Goal: Information Seeking & Learning: Learn about a topic

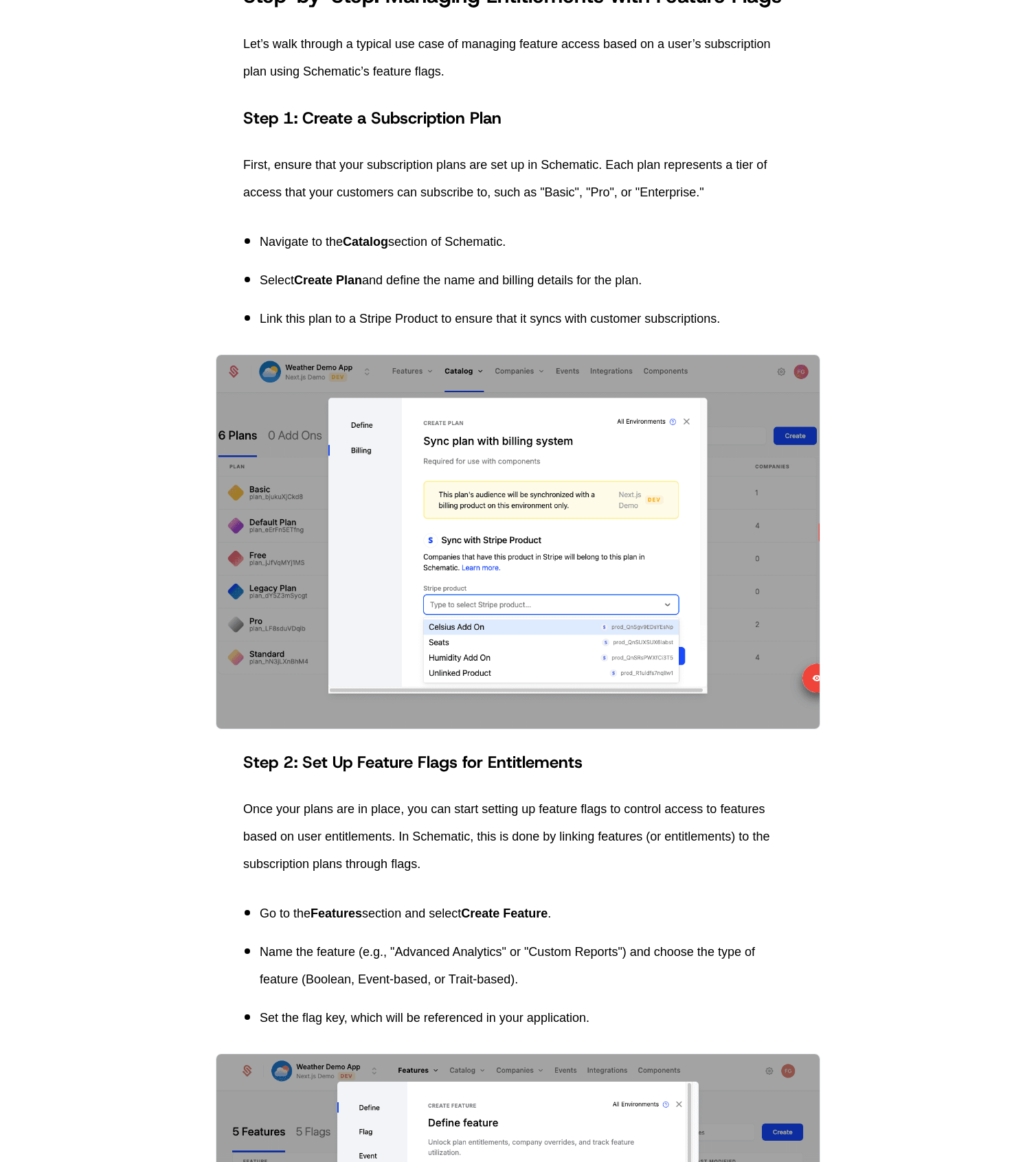
scroll to position [1066, 0]
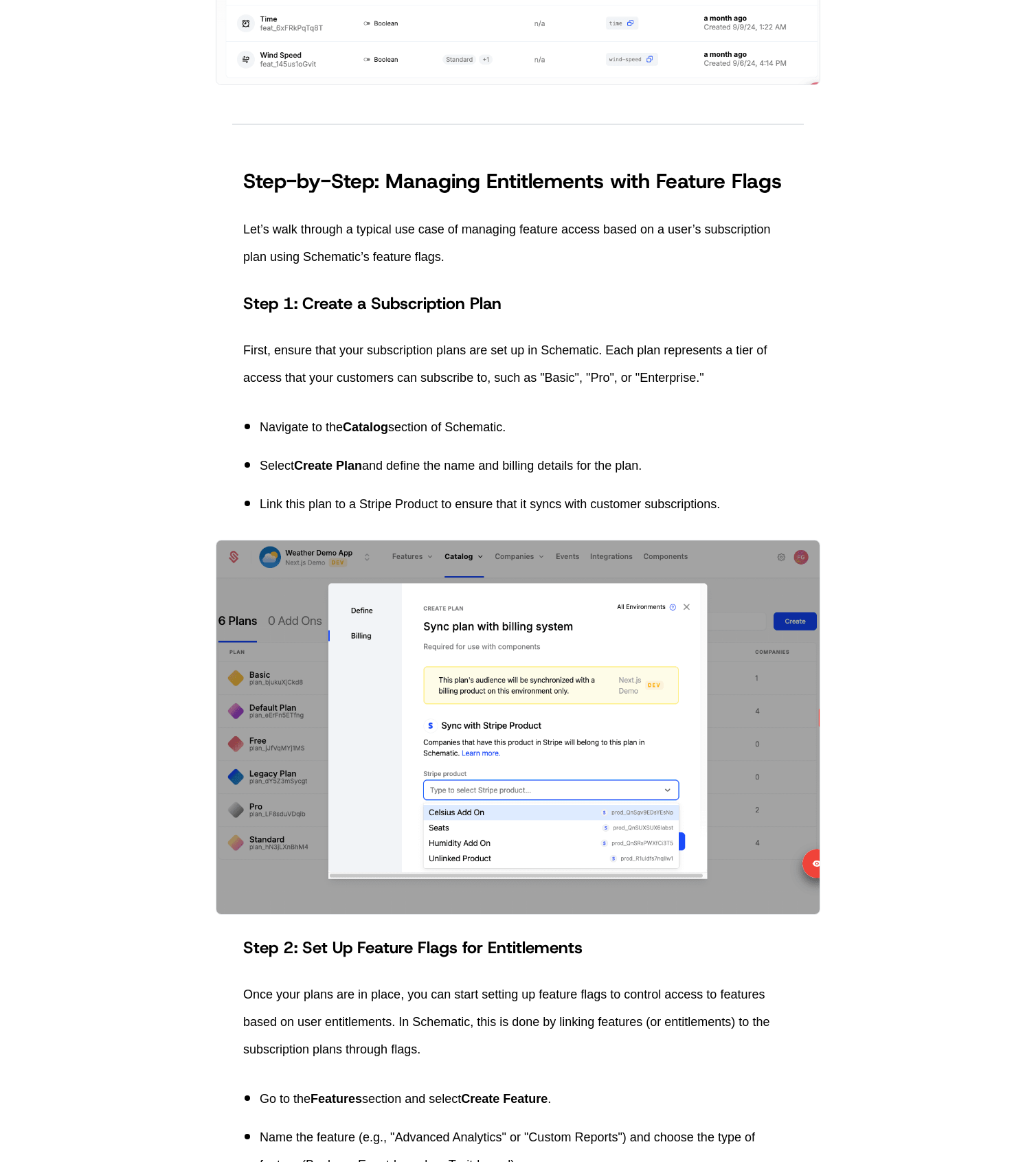
scroll to position [1390, 0]
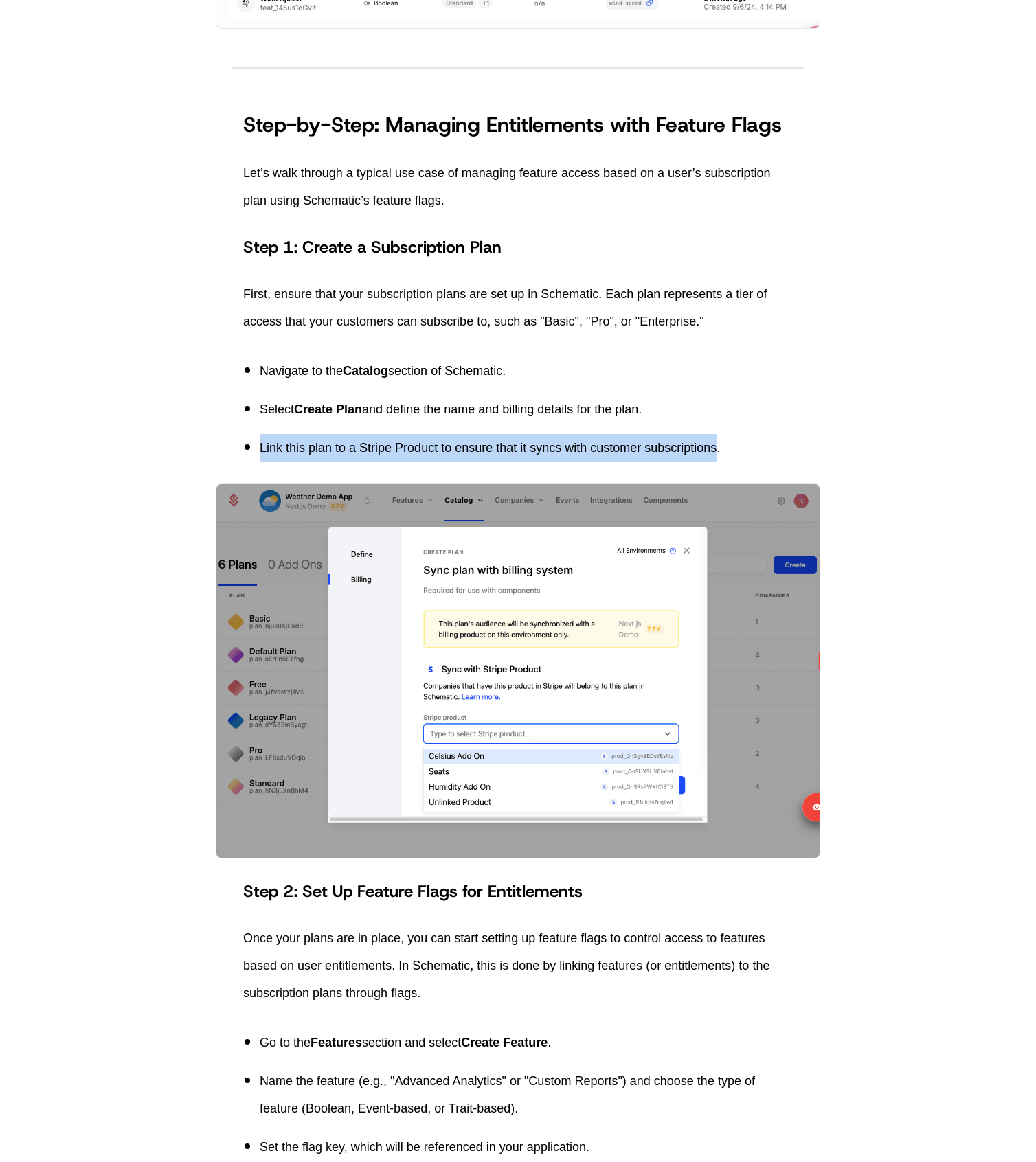
drag, startPoint x: 262, startPoint y: 445, endPoint x: 717, endPoint y: 441, distance: 455.0
click at [717, 441] on p "Link this plan to a Stripe Product to ensure that it syncs with customer subscr…" at bounding box center [526, 447] width 533 height 28
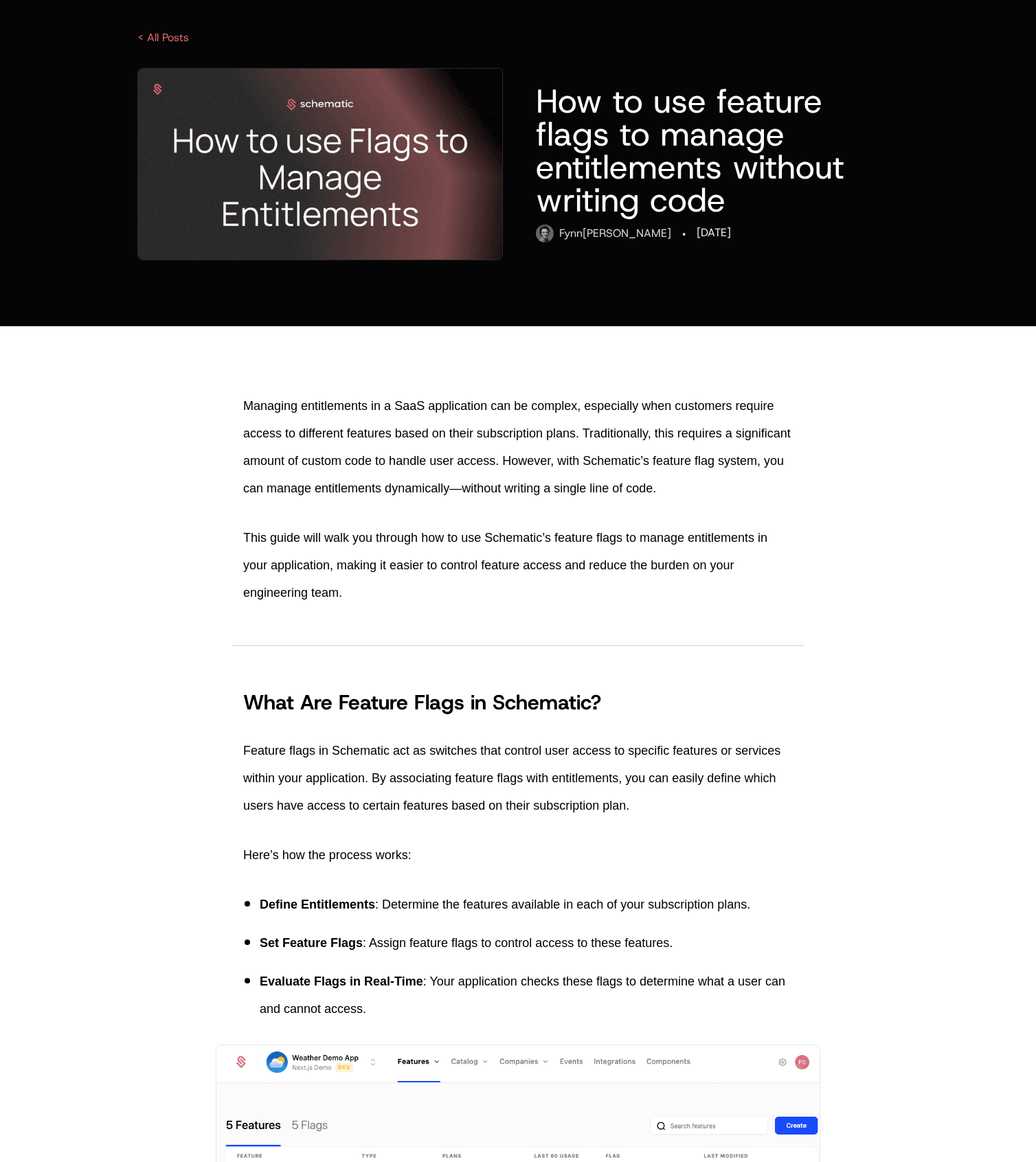
scroll to position [0, 0]
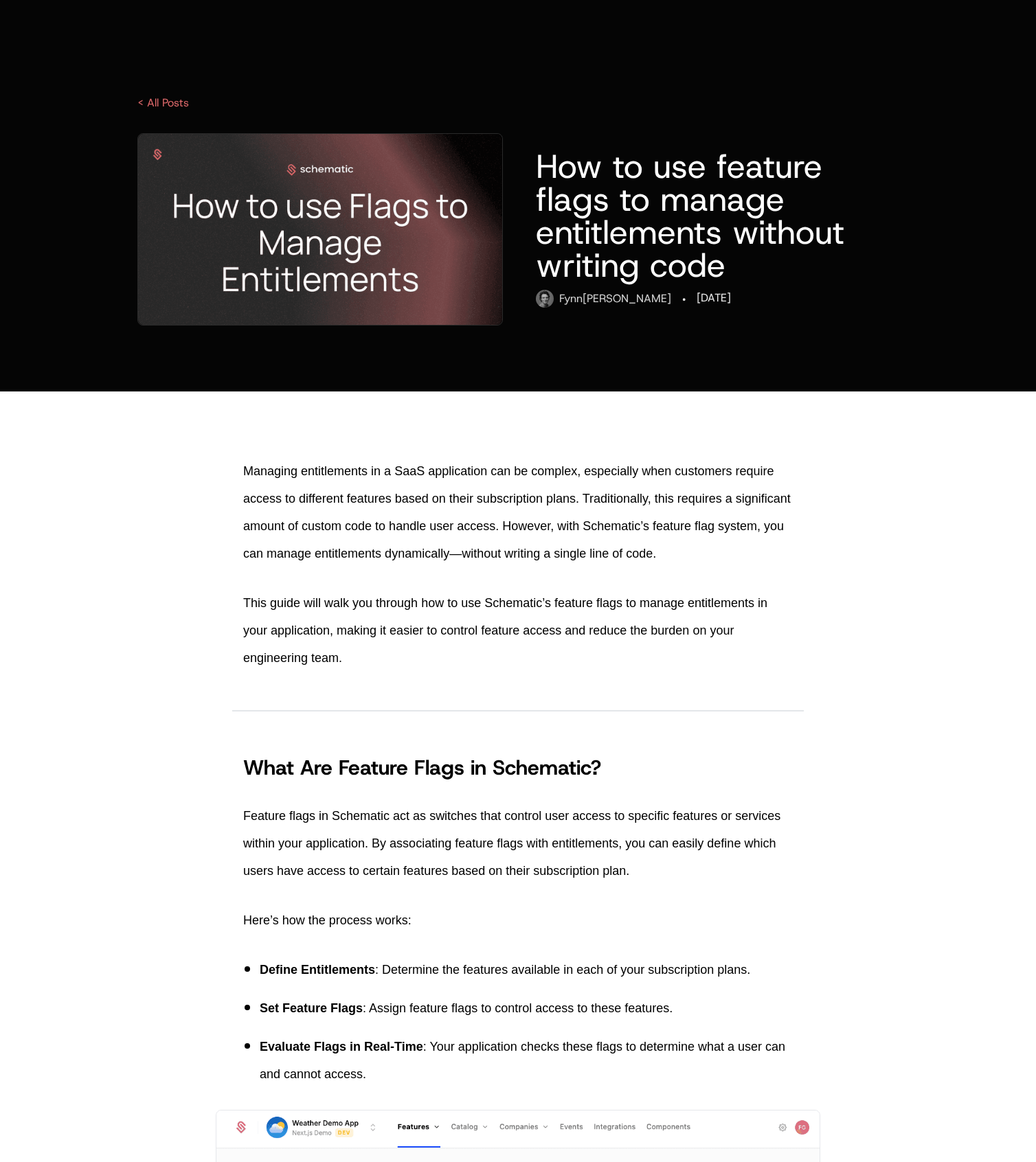
click at [150, 11] on div "AI Products Developers Pricing Docs Resources Summit Sign in Sign Up < All Post…" at bounding box center [518, 195] width 1036 height 392
click at [151, 21] on icon at bounding box center [151, 29] width 93 height 17
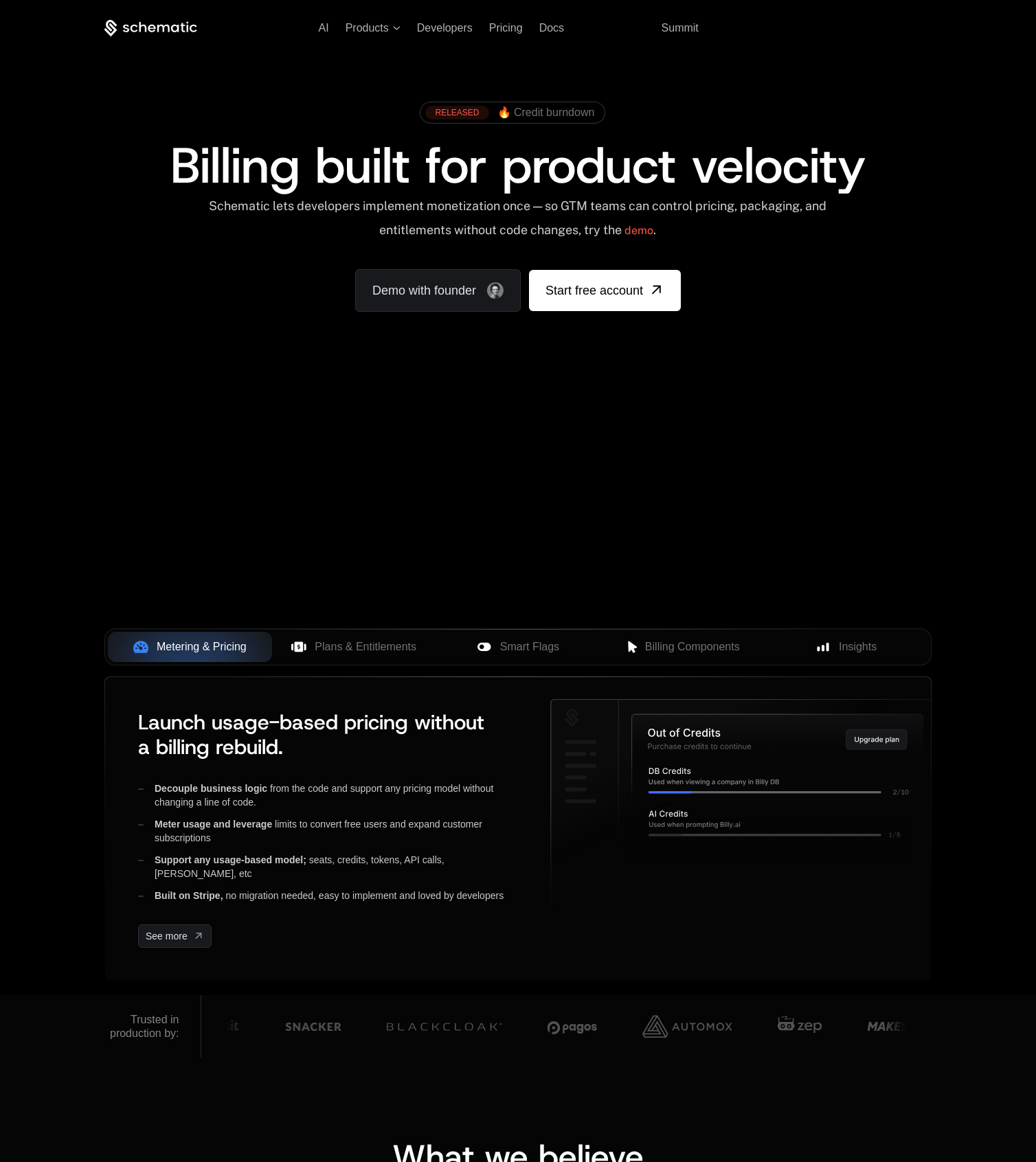
scroll to position [490, 0]
click at [365, 34] on span "Products" at bounding box center [367, 28] width 44 height 12
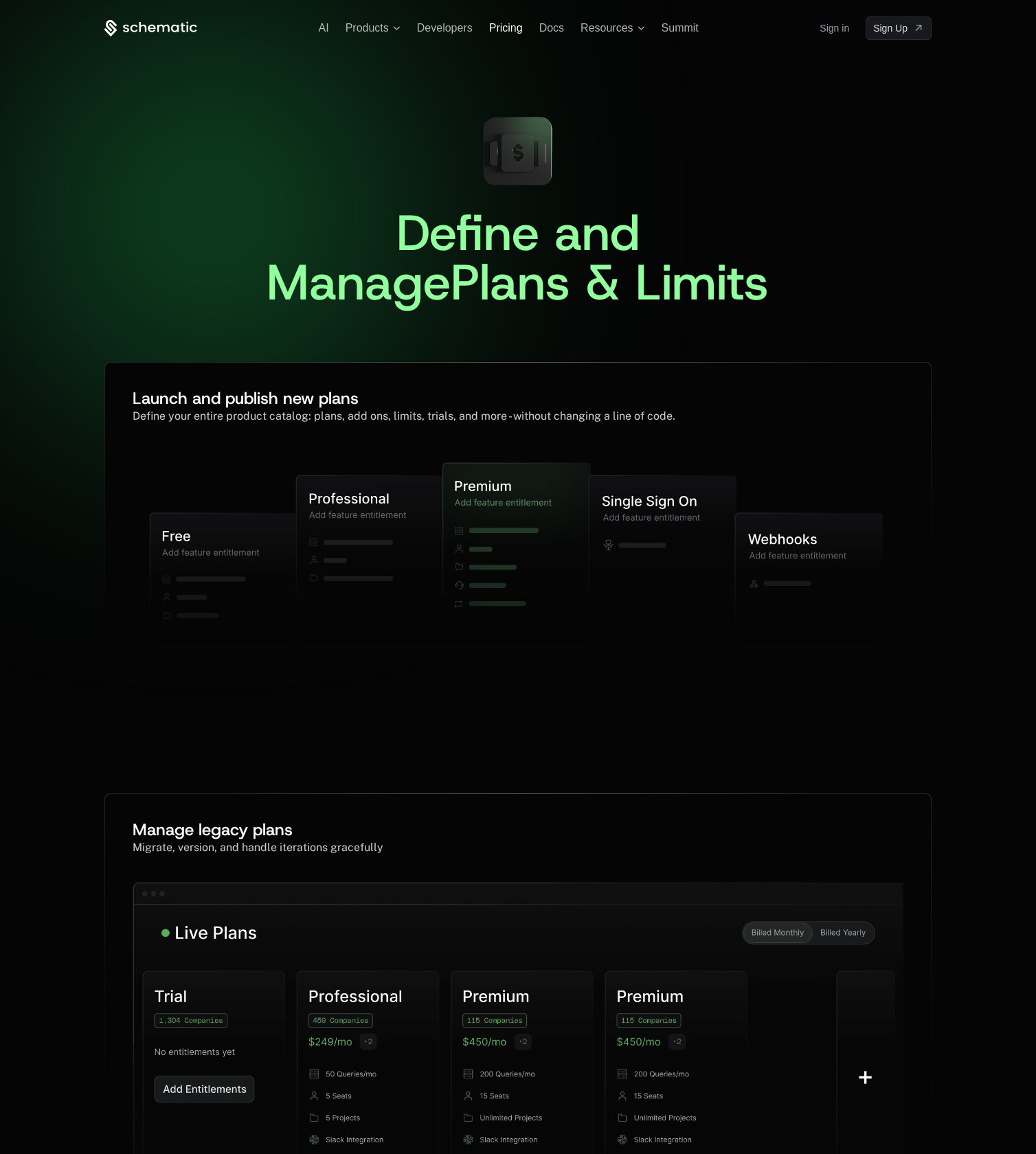
click at [505, 31] on span "Pricing" at bounding box center [505, 28] width 34 height 11
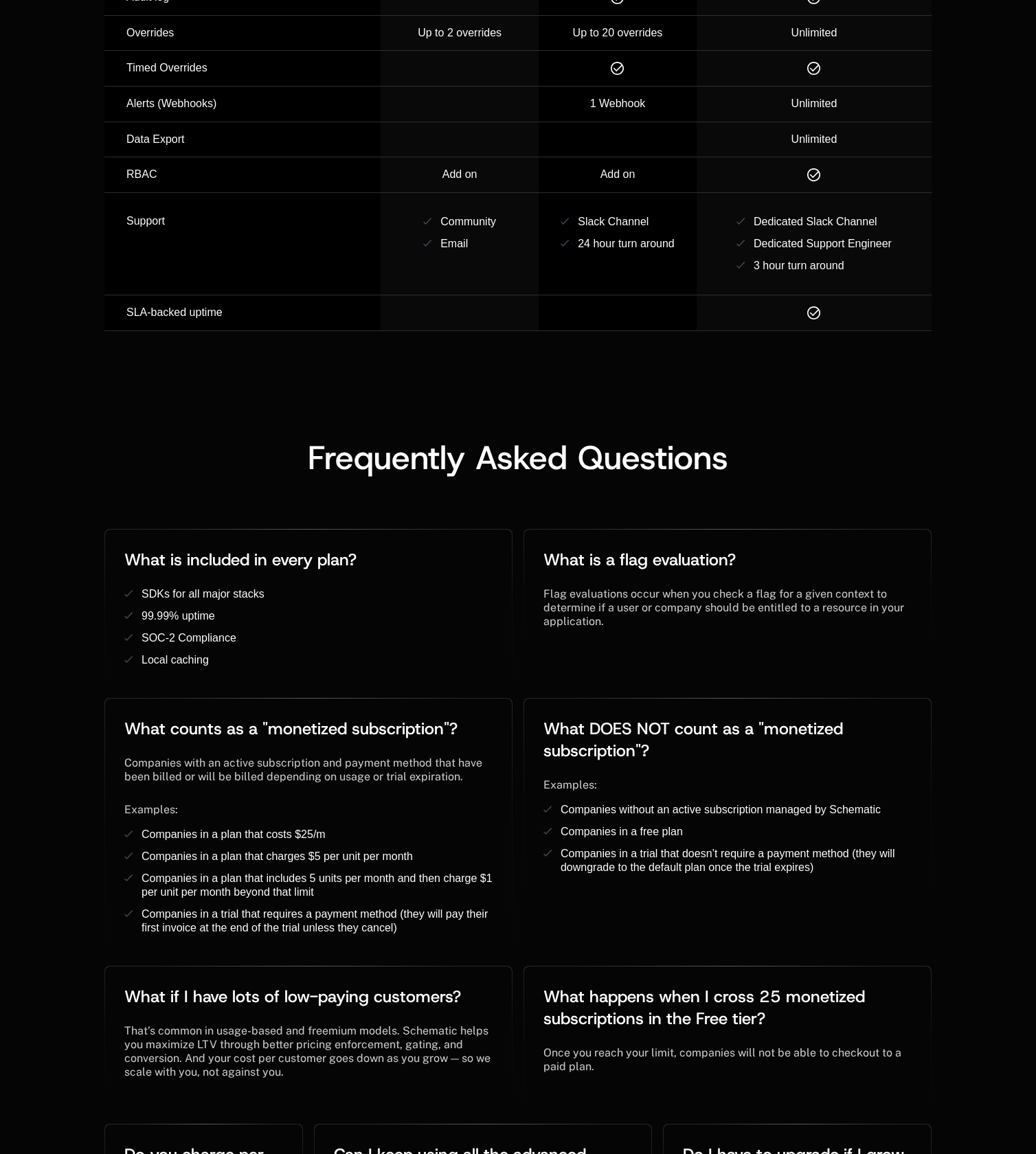
scroll to position [2148, 0]
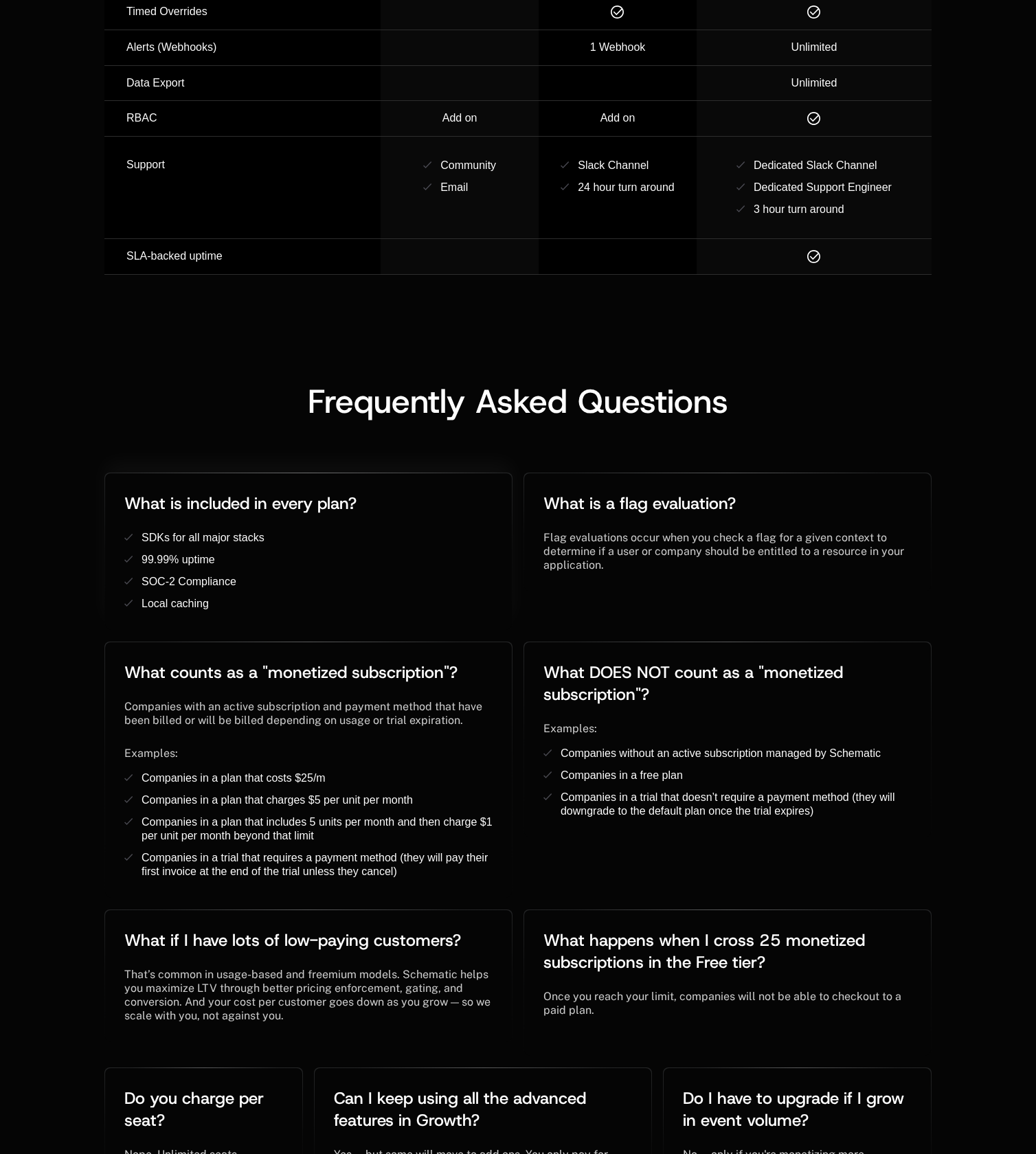
drag, startPoint x: 230, startPoint y: 527, endPoint x: 129, endPoint y: 530, distance: 101.0
click at [129, 553] on li "99.99% uptime ﻿" at bounding box center [308, 560] width 368 height 14
drag, startPoint x: 141, startPoint y: 536, endPoint x: 254, endPoint y: 541, distance: 113.1
click at [254, 553] on li "99.99% uptime ﻿" at bounding box center [308, 560] width 368 height 14
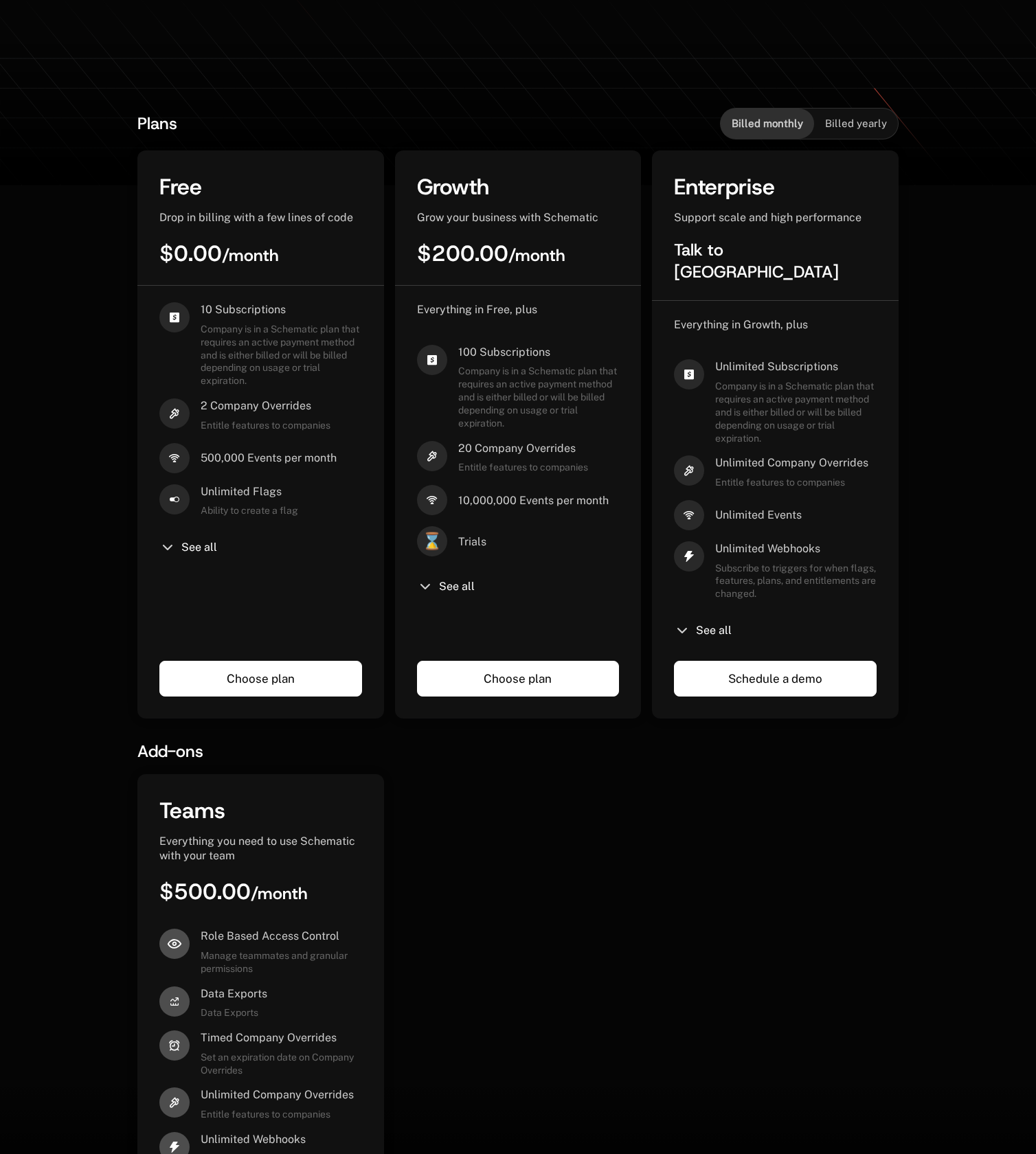
scroll to position [0, 0]
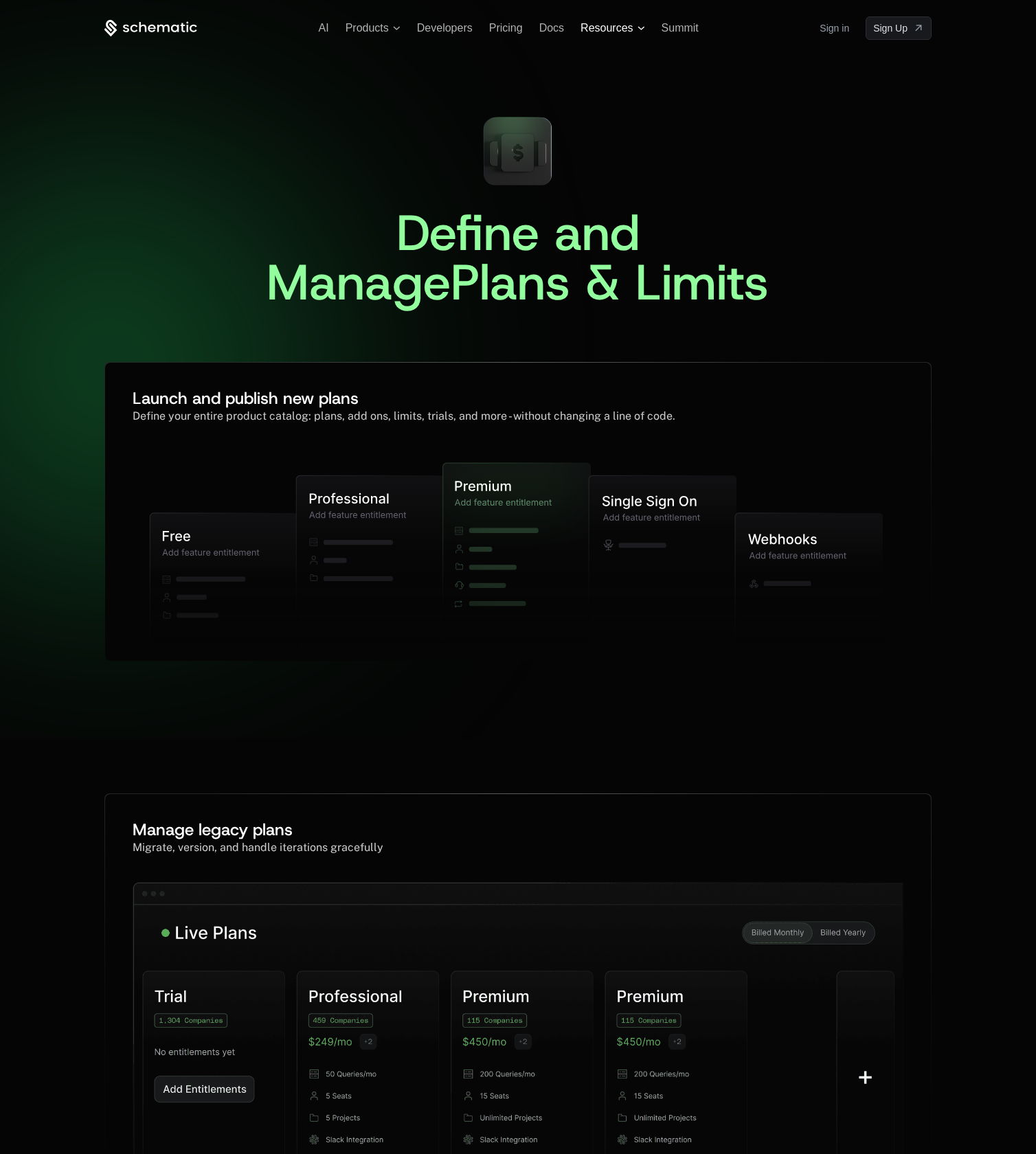
click at [603, 29] on span "Resources" at bounding box center [606, 28] width 52 height 12
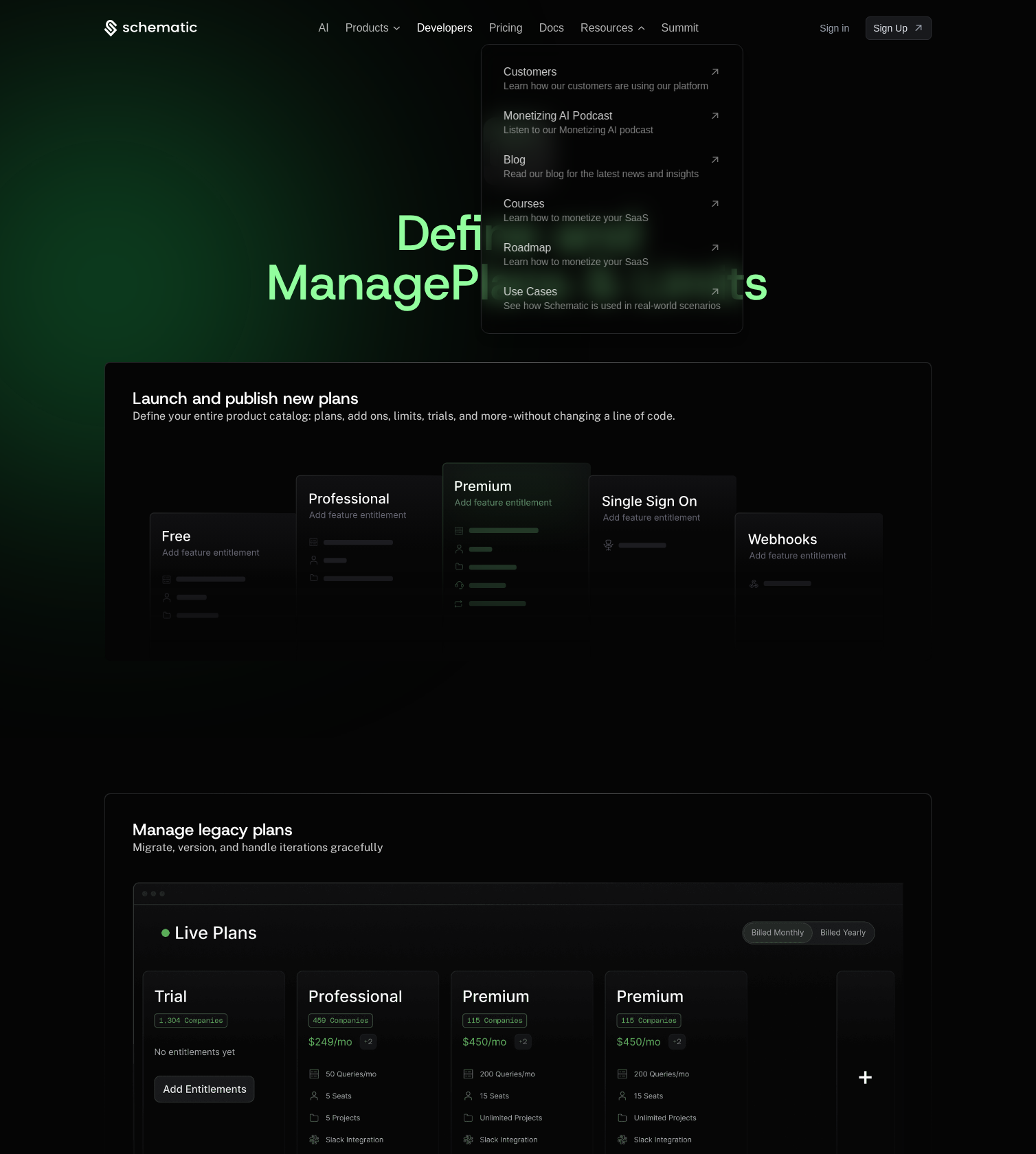
click at [450, 30] on span "Developers" at bounding box center [445, 28] width 56 height 11
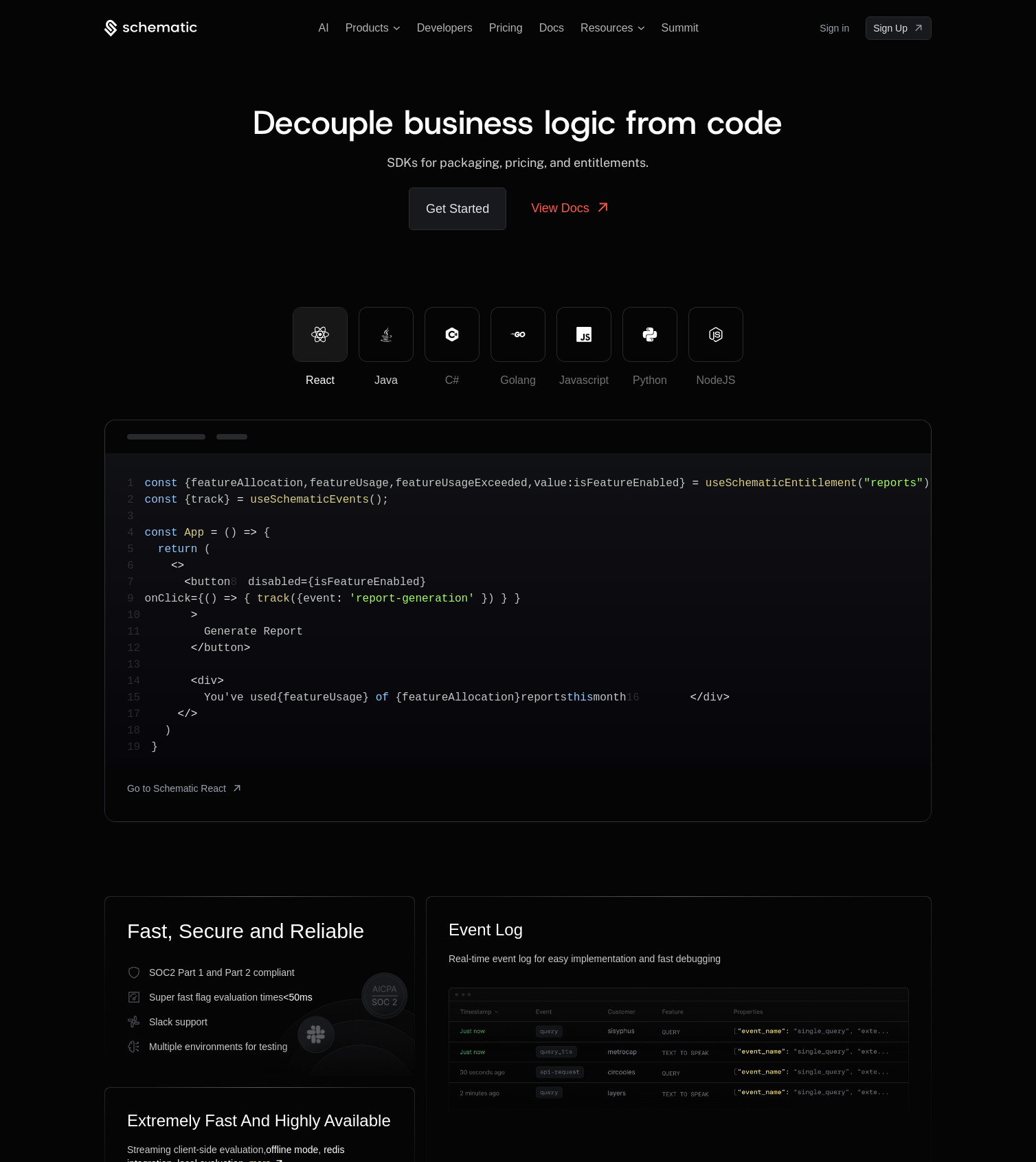
click at [400, 352] on button "Java" at bounding box center [386, 334] width 55 height 55
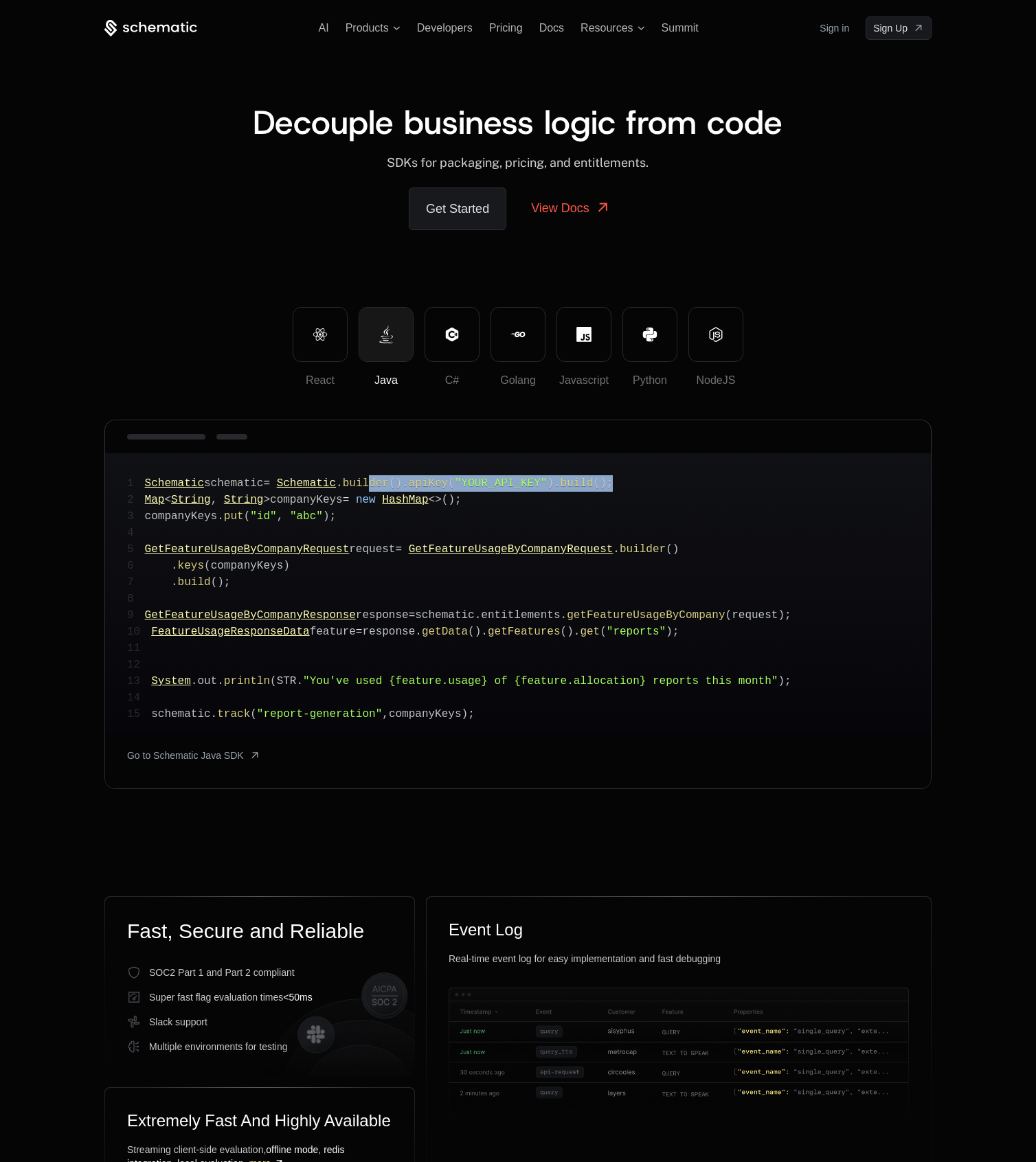
drag, startPoint x: 384, startPoint y: 489, endPoint x: 642, endPoint y: 486, distance: 258.0
click at [642, 486] on pre "1 Schematic schematic = Schematic . builder ( ) . apiKey ( "YOUR_API_KEY" ) . b…" at bounding box center [517, 593] width 826 height 280
drag, startPoint x: 280, startPoint y: 495, endPoint x: 385, endPoint y: 496, distance: 105.0
click at [385, 496] on code "1 Schematic schematic = Schematic . builder ( ) . apiKey ( "YOUR_API_KEY" ) . b…" at bounding box center [459, 598] width 664 height 243
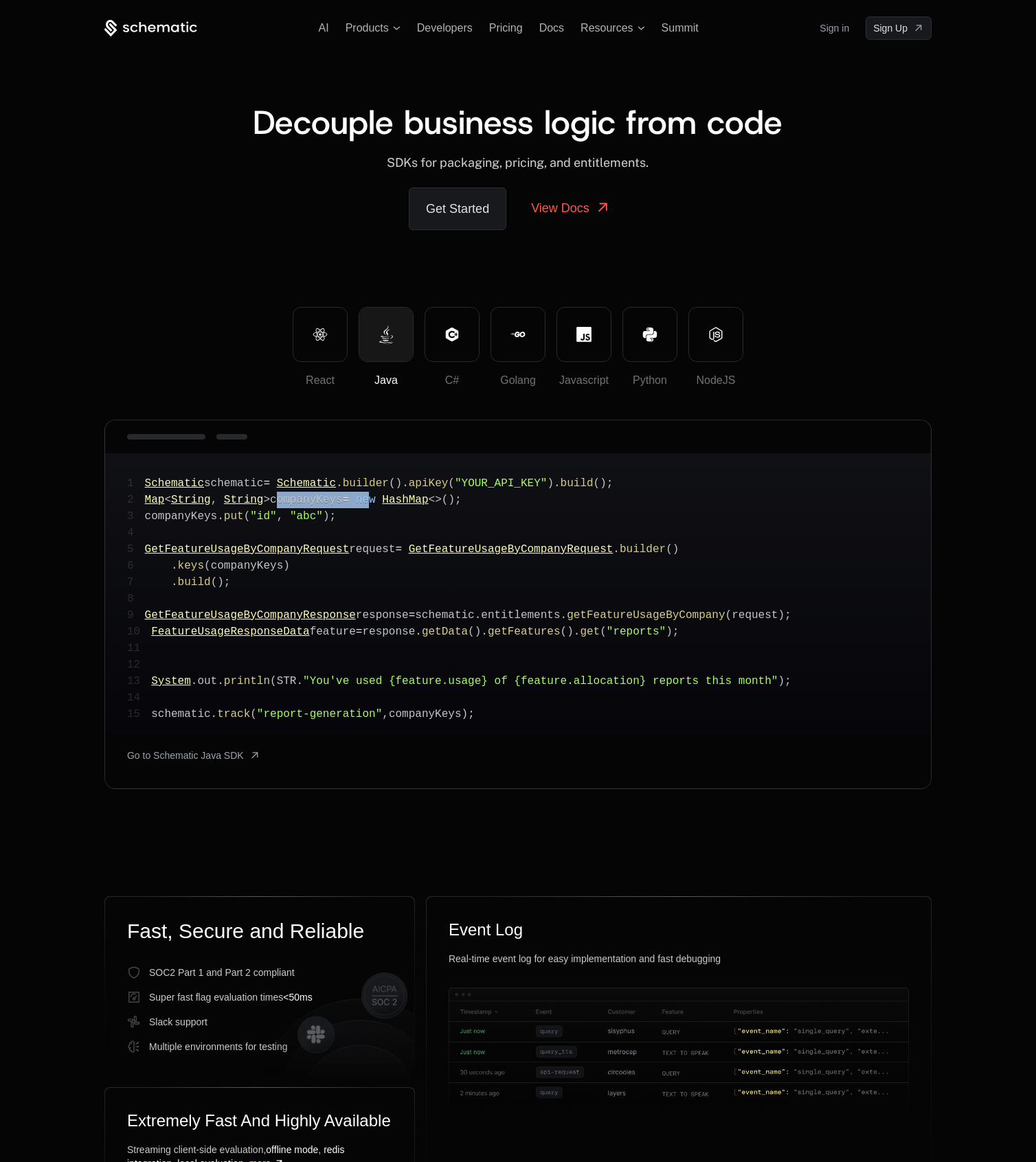
click at [376, 496] on span "new" at bounding box center [366, 499] width 20 height 12
click at [522, 29] on span "Pricing" at bounding box center [505, 28] width 34 height 11
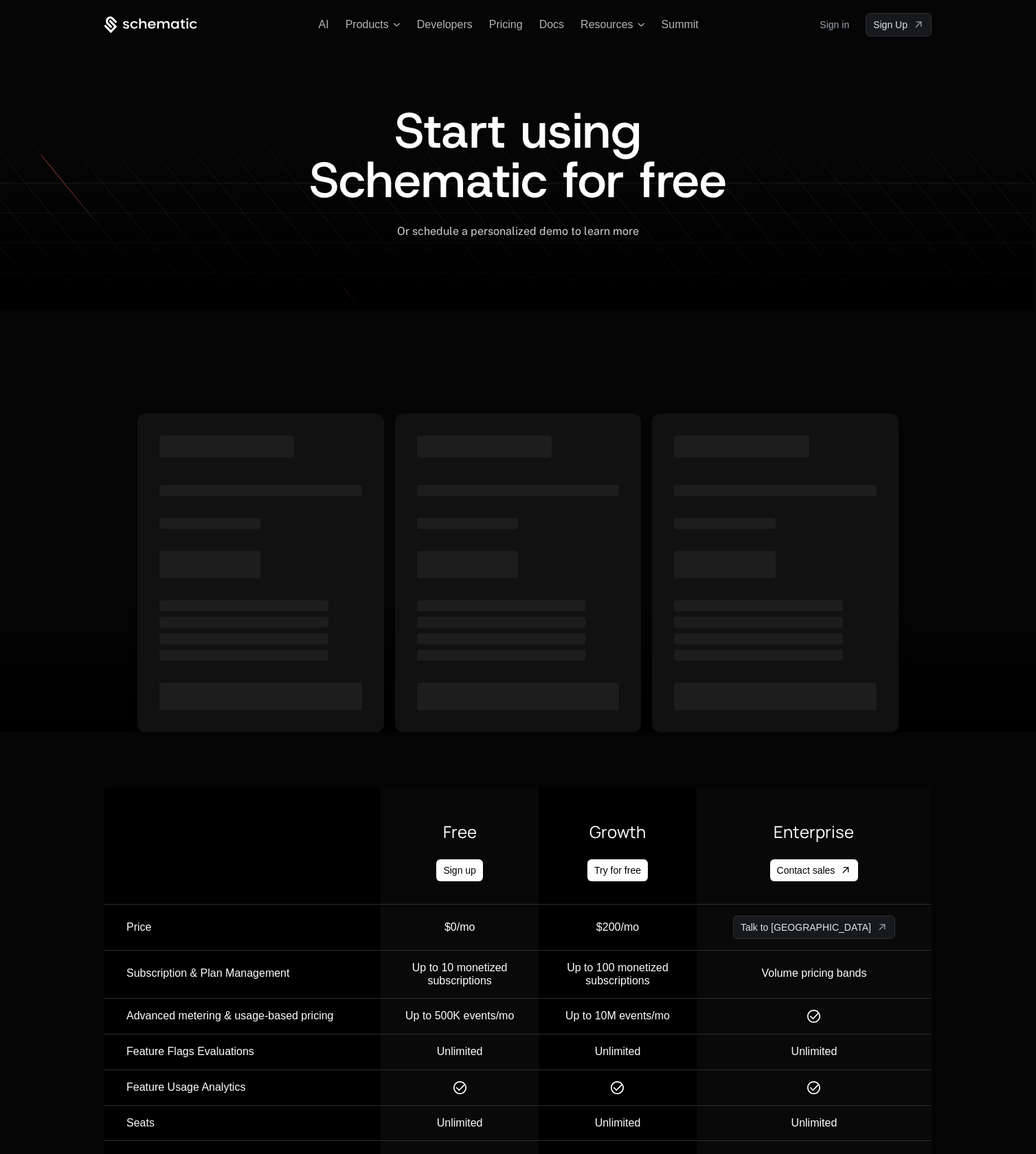
click at [454, 27] on span "Developers" at bounding box center [445, 24] width 56 height 11
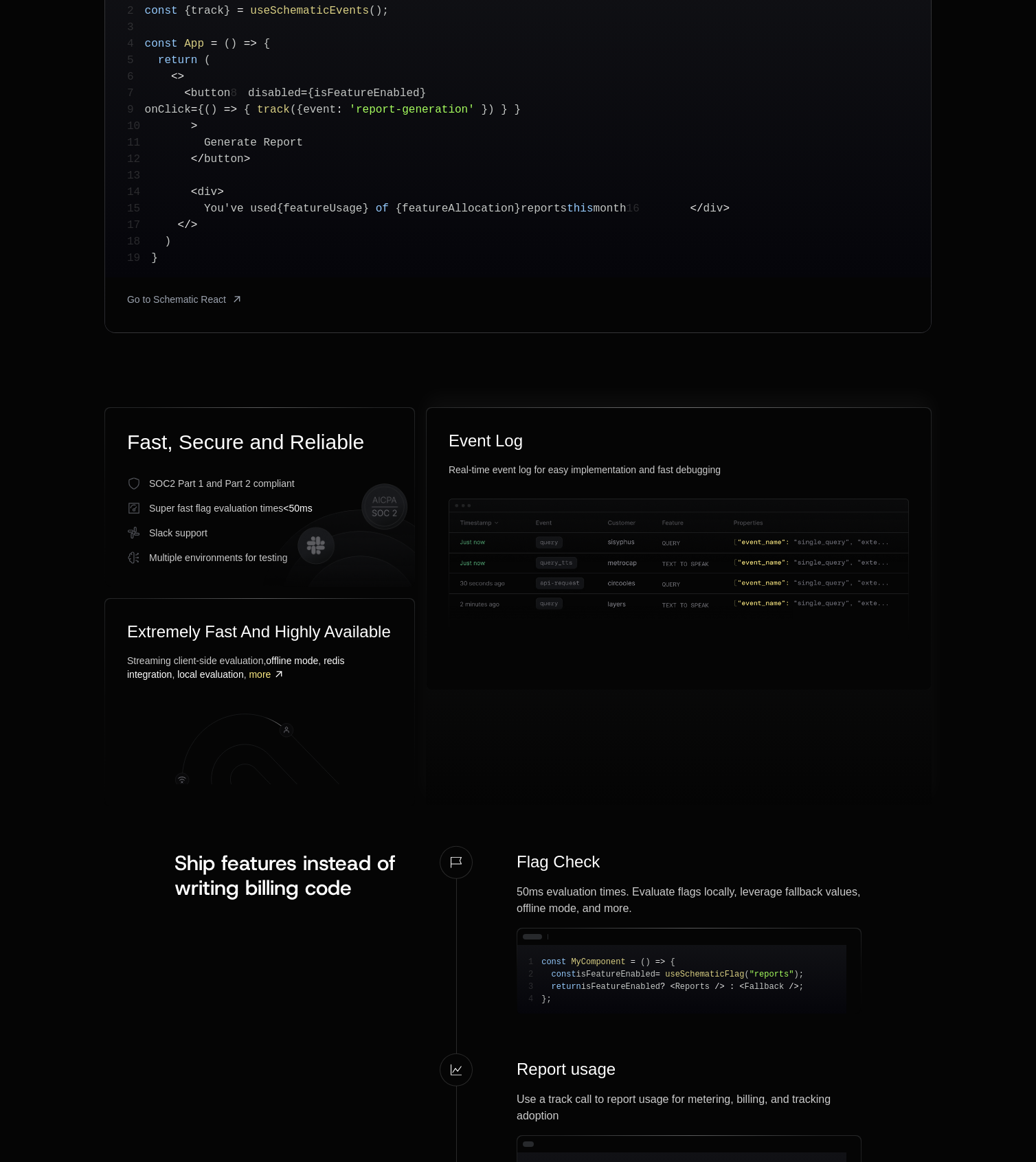
scroll to position [545, 0]
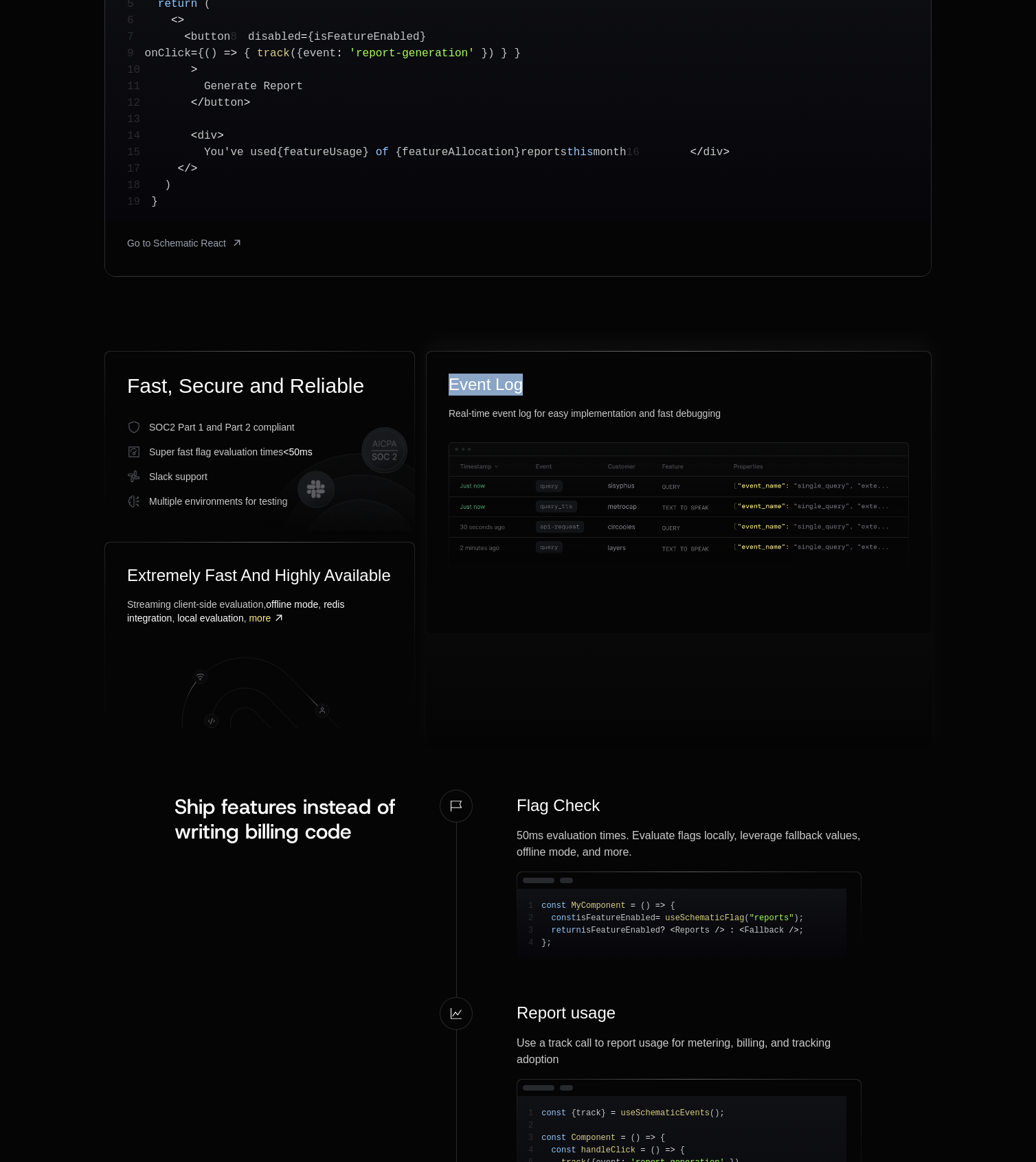
drag, startPoint x: 452, startPoint y: 380, endPoint x: 560, endPoint y: 392, distance: 108.7
click at [560, 392] on div "Event Log" at bounding box center [679, 384] width 460 height 22
drag, startPoint x: 540, startPoint y: 417, endPoint x: 691, endPoint y: 431, distance: 151.6
click at [691, 431] on div "Event Log Real-time event log for easy implementation and fast debugging" at bounding box center [679, 493] width 504 height 282
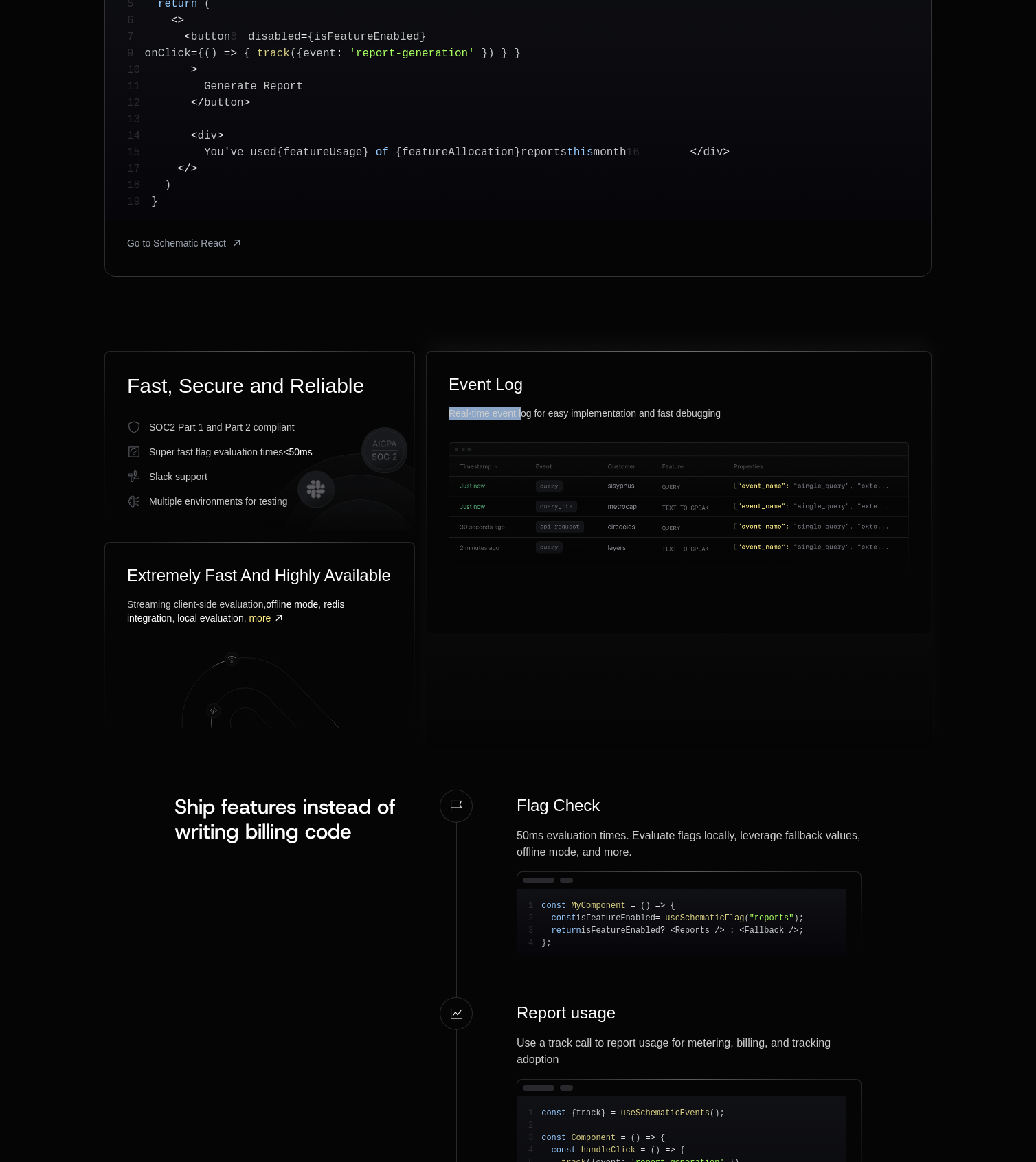
click at [691, 431] on div "Event Log Real-time event log for easy implementation and fast debugging" at bounding box center [679, 493] width 504 height 282
drag, startPoint x: 127, startPoint y: 569, endPoint x: 387, endPoint y: 571, distance: 260.0
click at [387, 571] on div "Extremely Fast And Highly Available" at bounding box center [260, 575] width 265 height 22
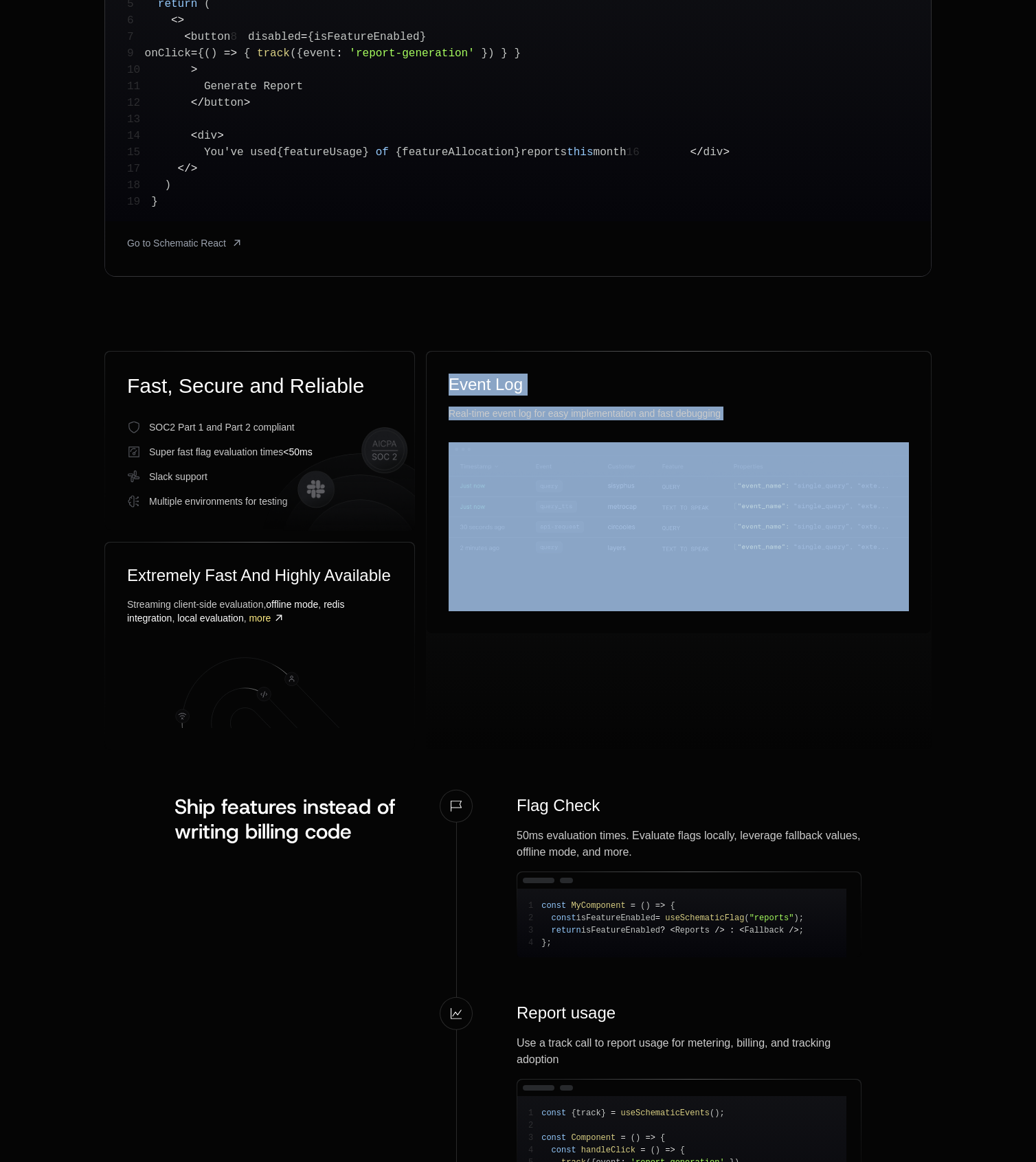
drag, startPoint x: 253, startPoint y: 696, endPoint x: 385, endPoint y: 783, distance: 158.1
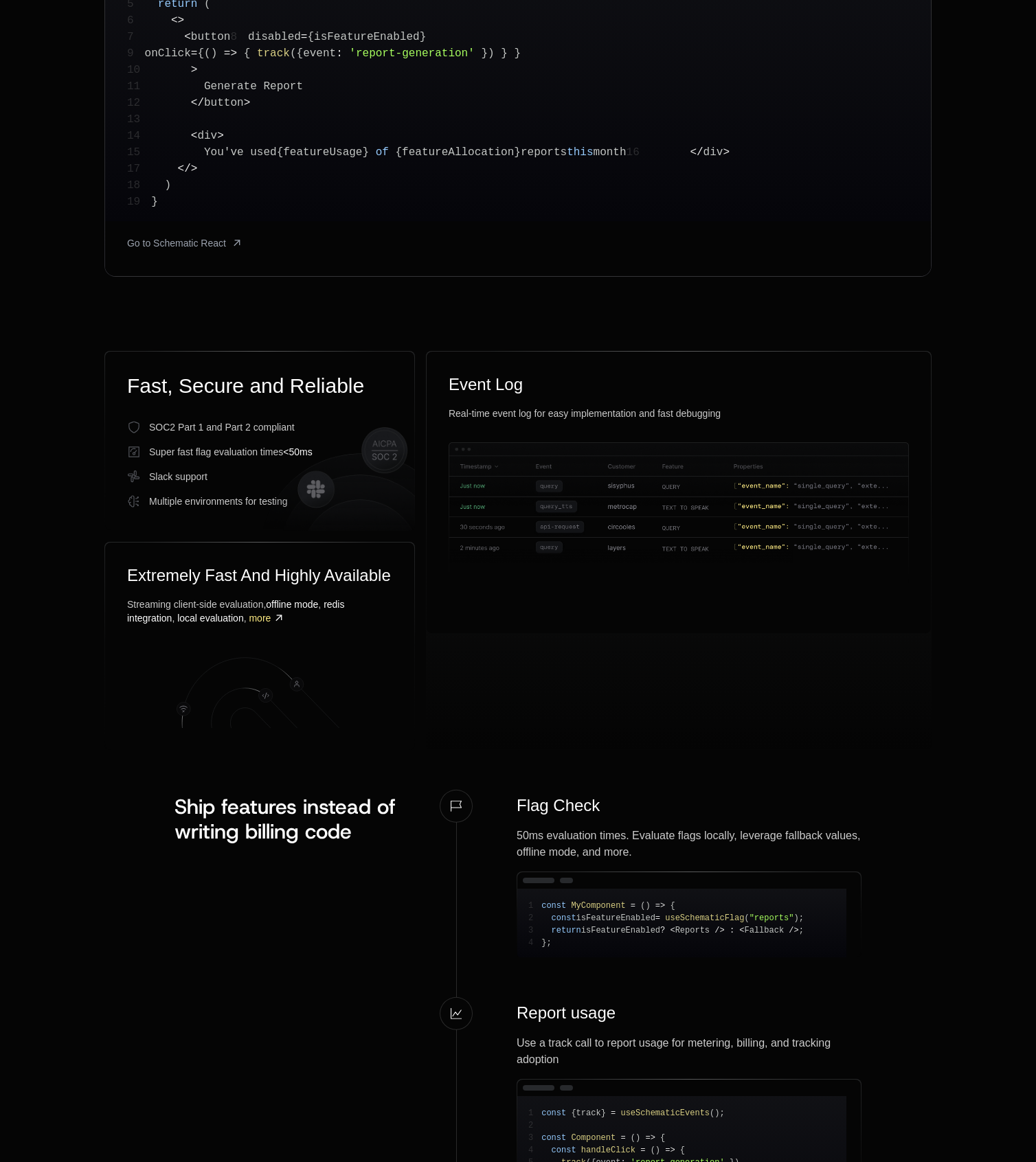
click at [501, 810] on div "Flag Check 50ms evaluation times. Evaluate flags locally, leverage fallback val…" at bounding box center [650, 898] width 422 height 208
drag, startPoint x: 507, startPoint y: 802, endPoint x: 610, endPoint y: 805, distance: 103.0
click at [610, 805] on div "Flag Check 50ms evaluation times. Evaluate flags locally, leverage fallback val…" at bounding box center [650, 898] width 422 height 208
click at [610, 805] on div "Flag Check" at bounding box center [689, 805] width 345 height 22
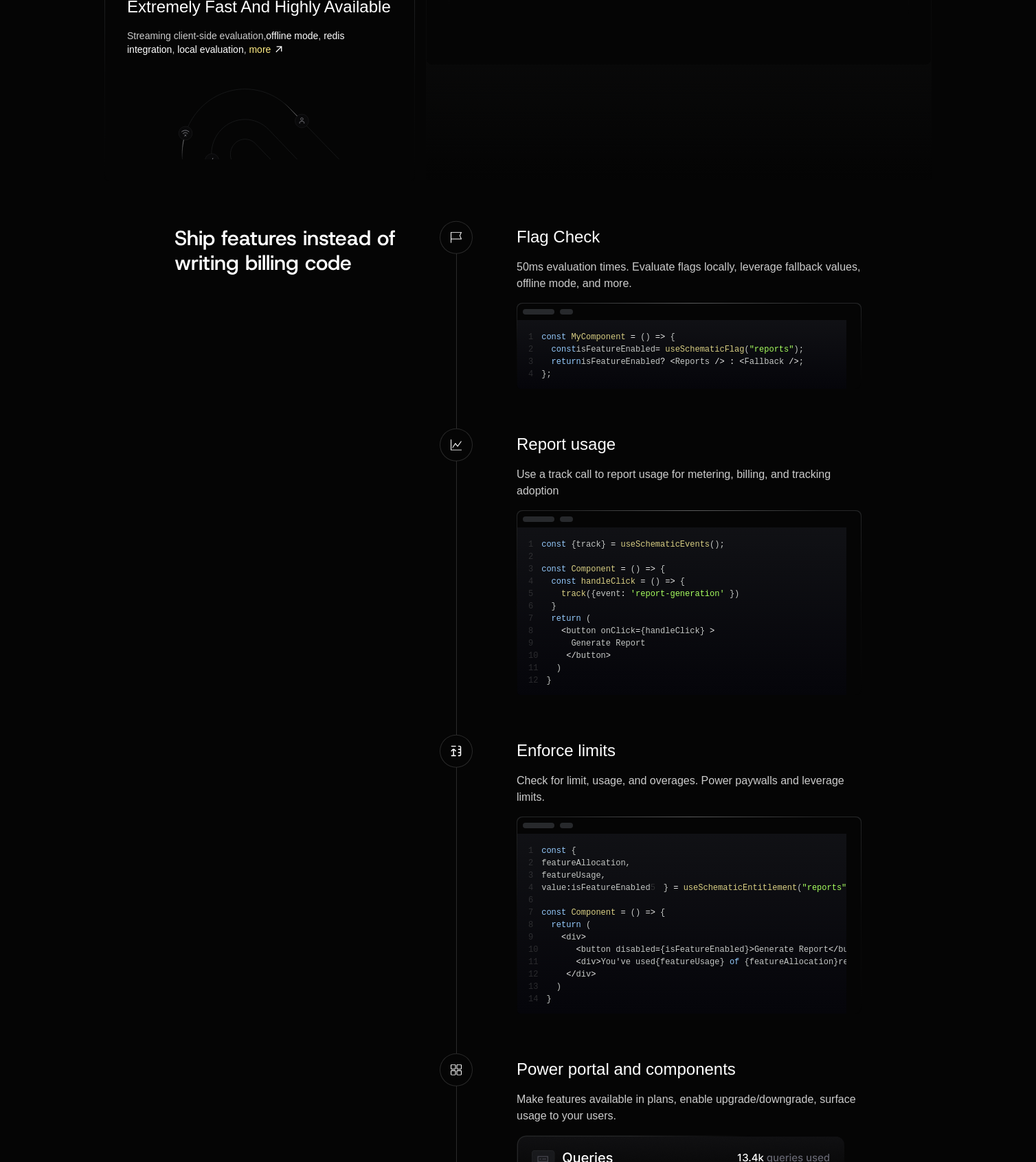
scroll to position [0, 0]
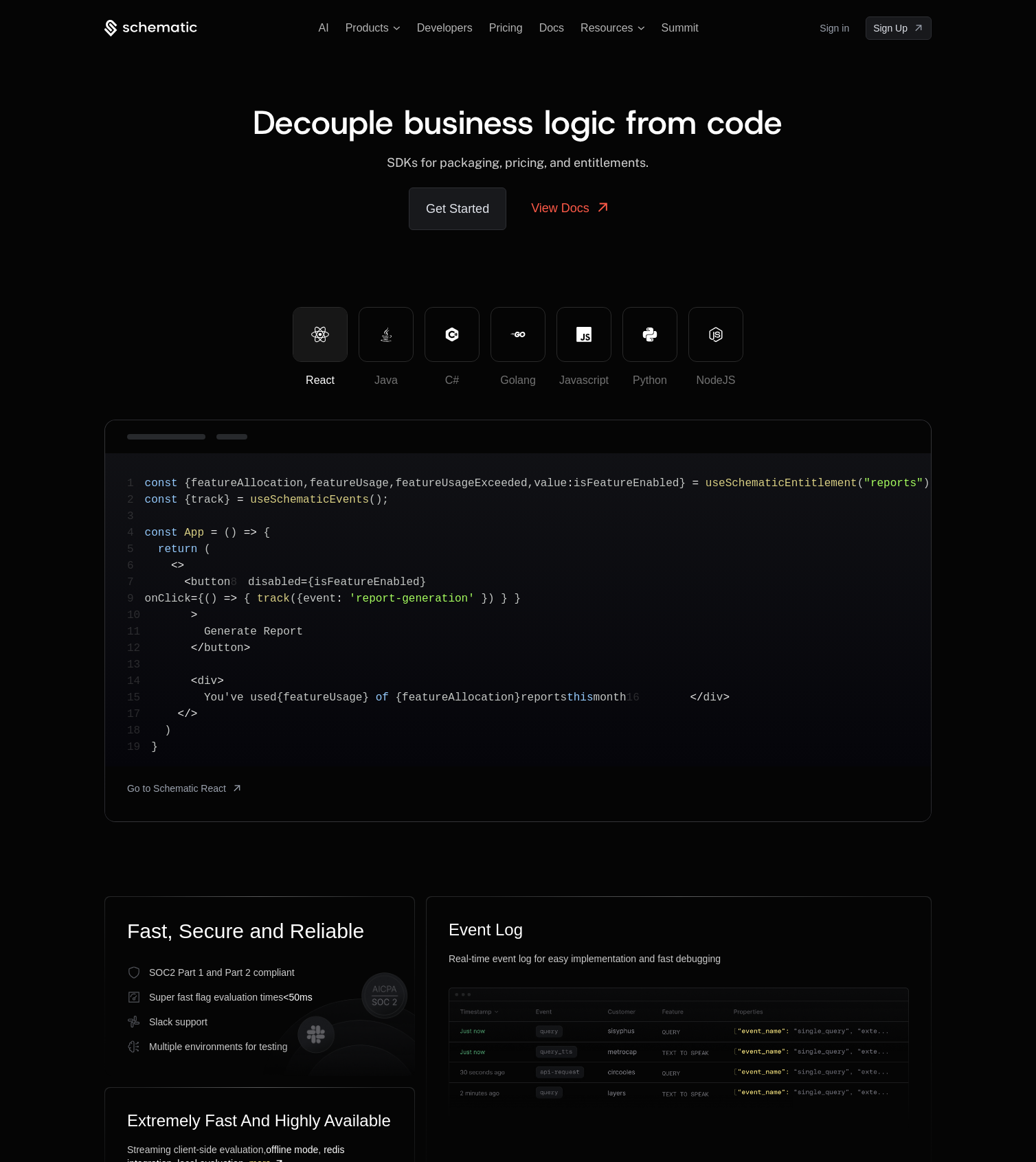
click at [168, 26] on icon at bounding box center [163, 28] width 12 height 8
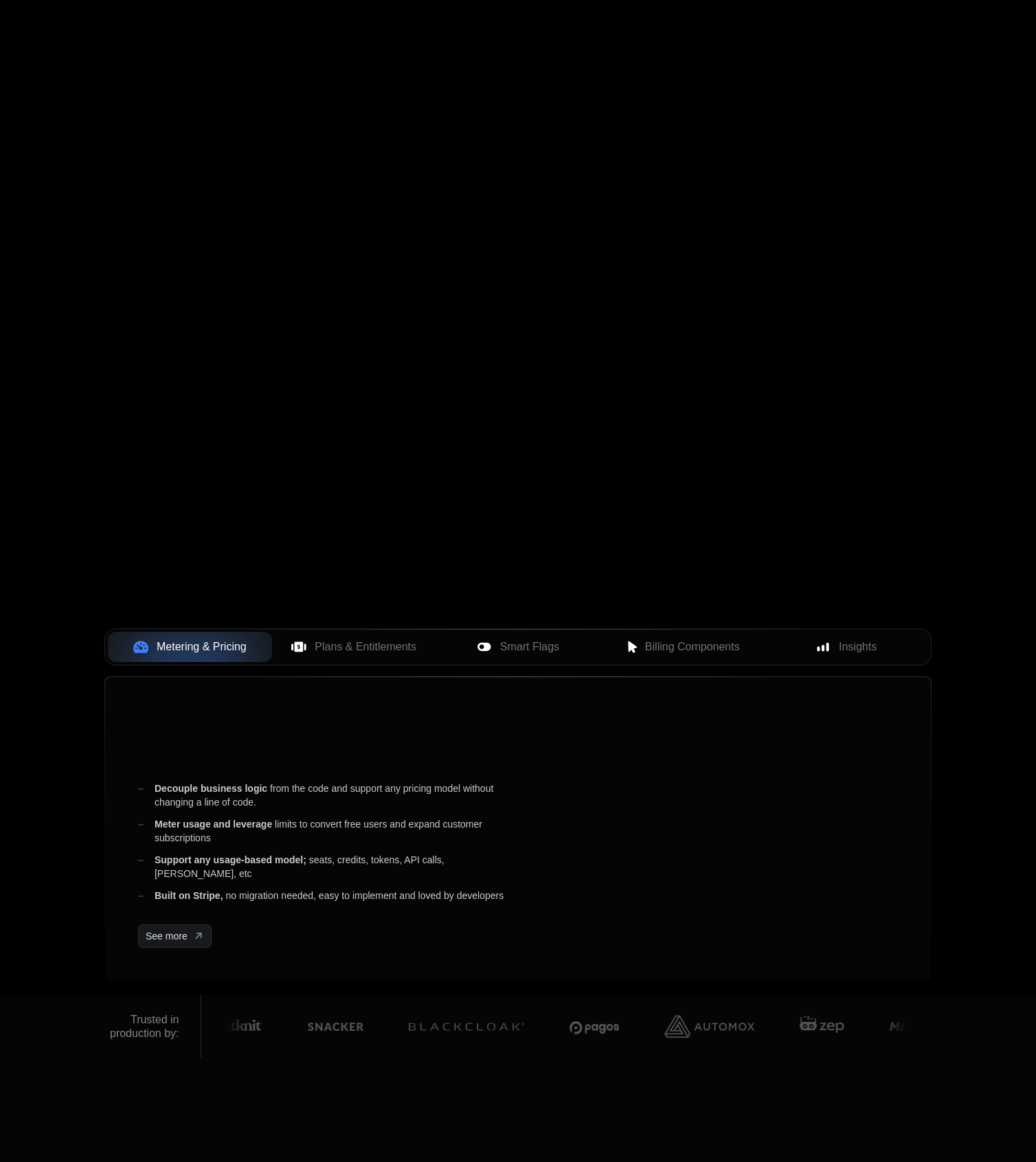
click at [120, 34] on icon at bounding box center [151, 28] width 93 height 17
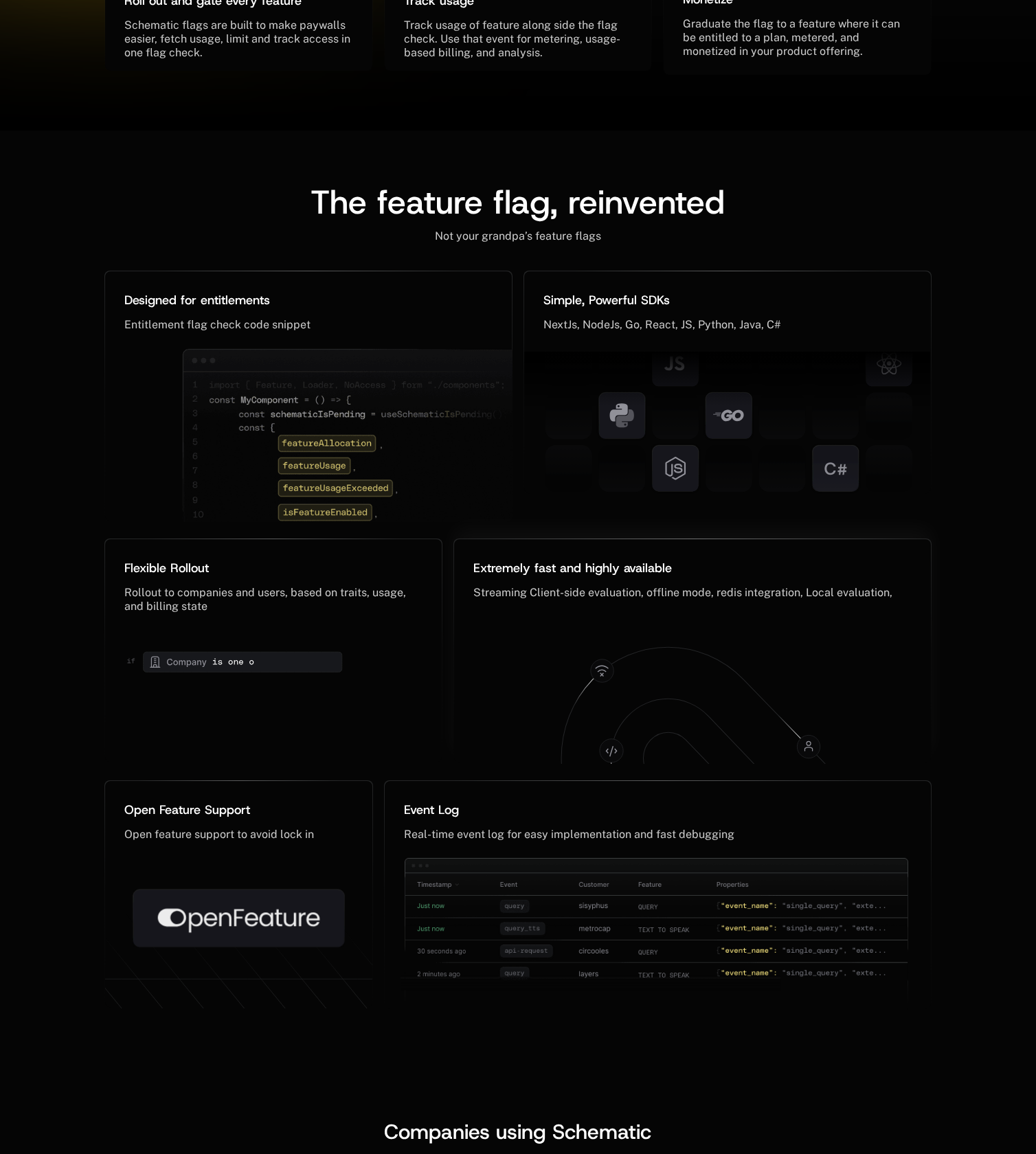
scroll to position [577, 0]
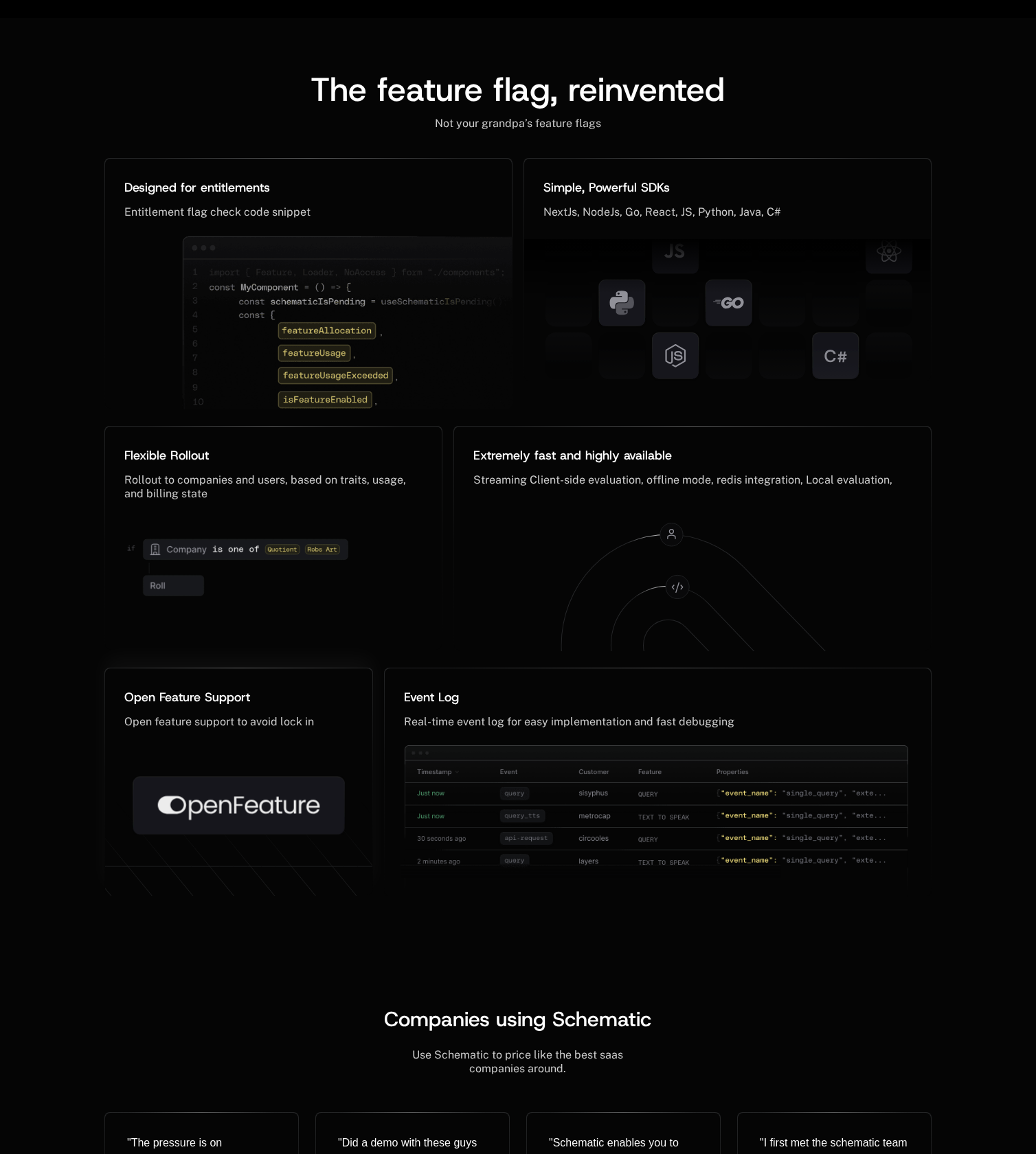
drag, startPoint x: 193, startPoint y: 720, endPoint x: 290, endPoint y: 729, distance: 97.4
click at [290, 729] on icon at bounding box center [238, 801] width 268 height 249
drag, startPoint x: 311, startPoint y: 724, endPoint x: 151, endPoint y: 699, distance: 161.9
click at [148, 703] on icon at bounding box center [238, 801] width 268 height 249
drag, startPoint x: 118, startPoint y: 692, endPoint x: 266, endPoint y: 701, distance: 148.3
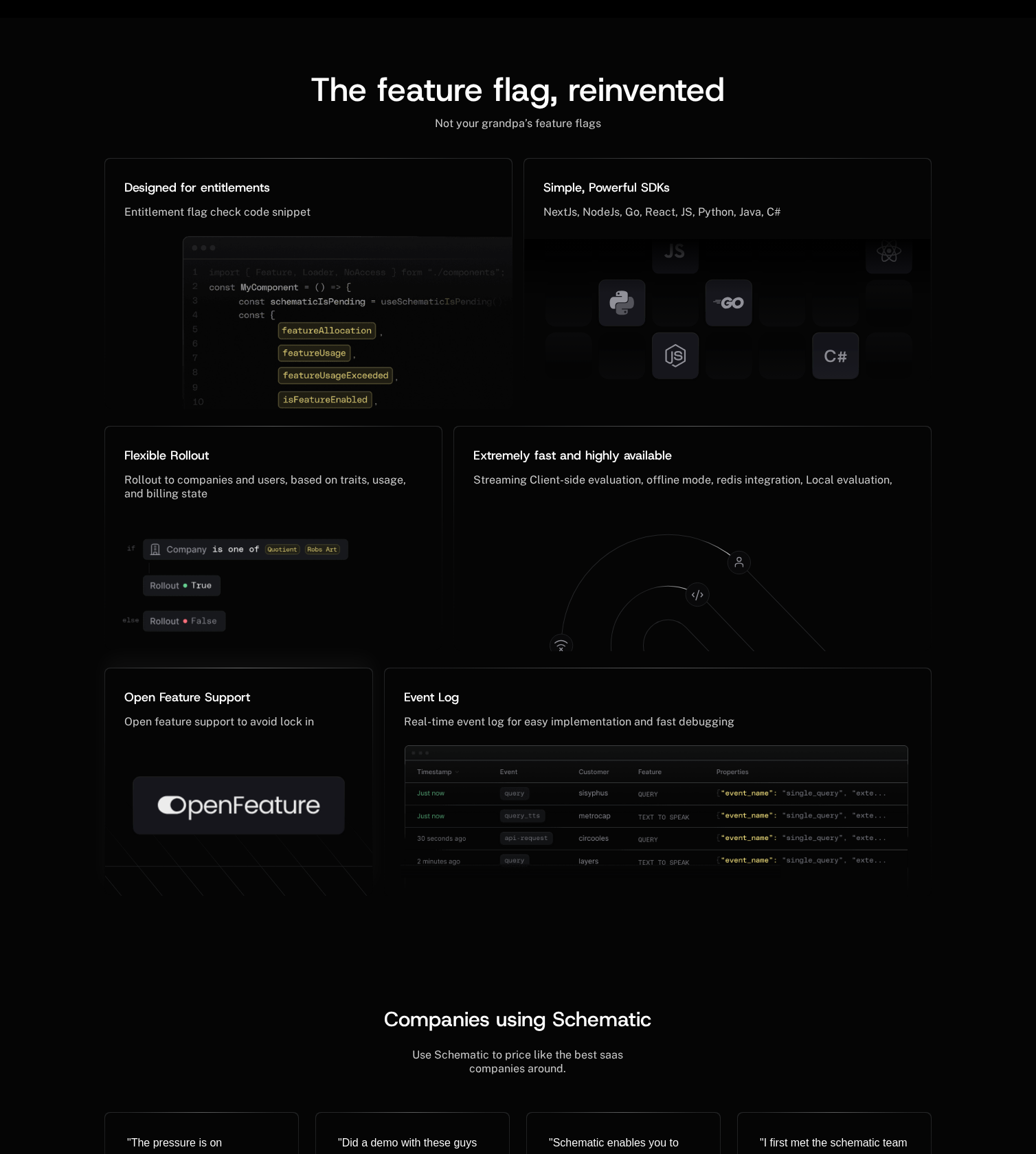
click at [266, 701] on icon at bounding box center [238, 801] width 268 height 249
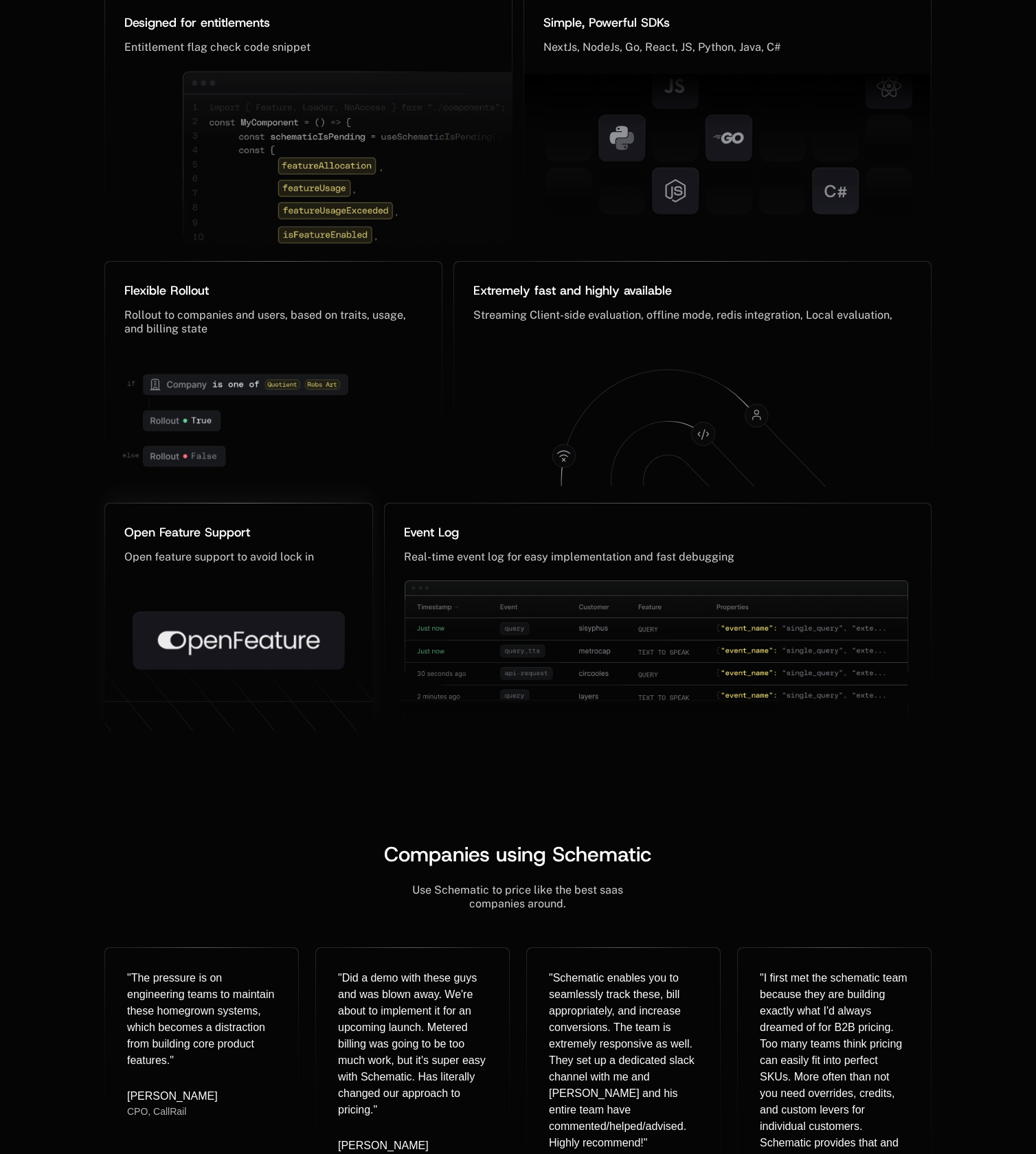
scroll to position [855, 0]
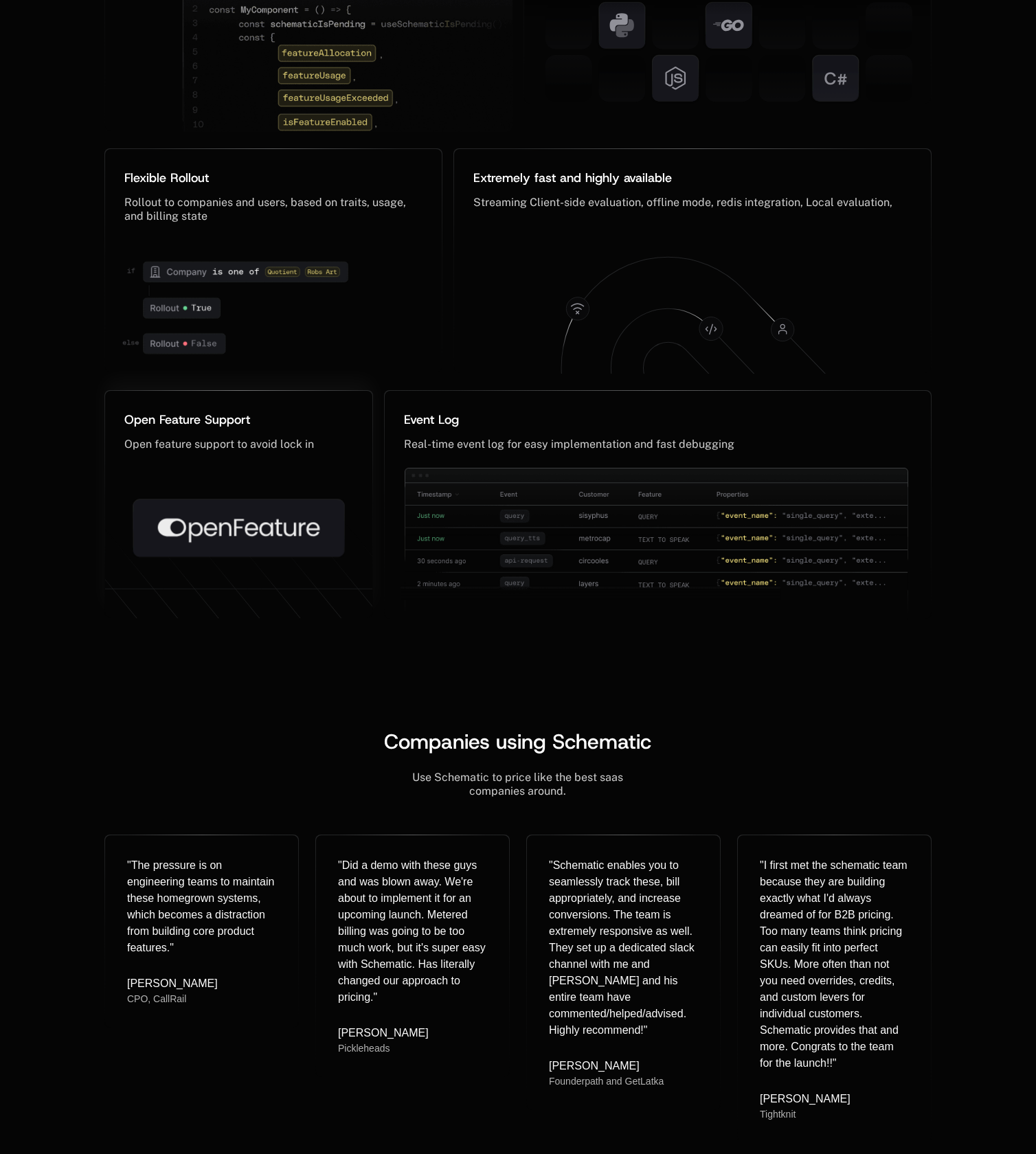
click at [260, 525] on icon at bounding box center [238, 531] width 161 height 24
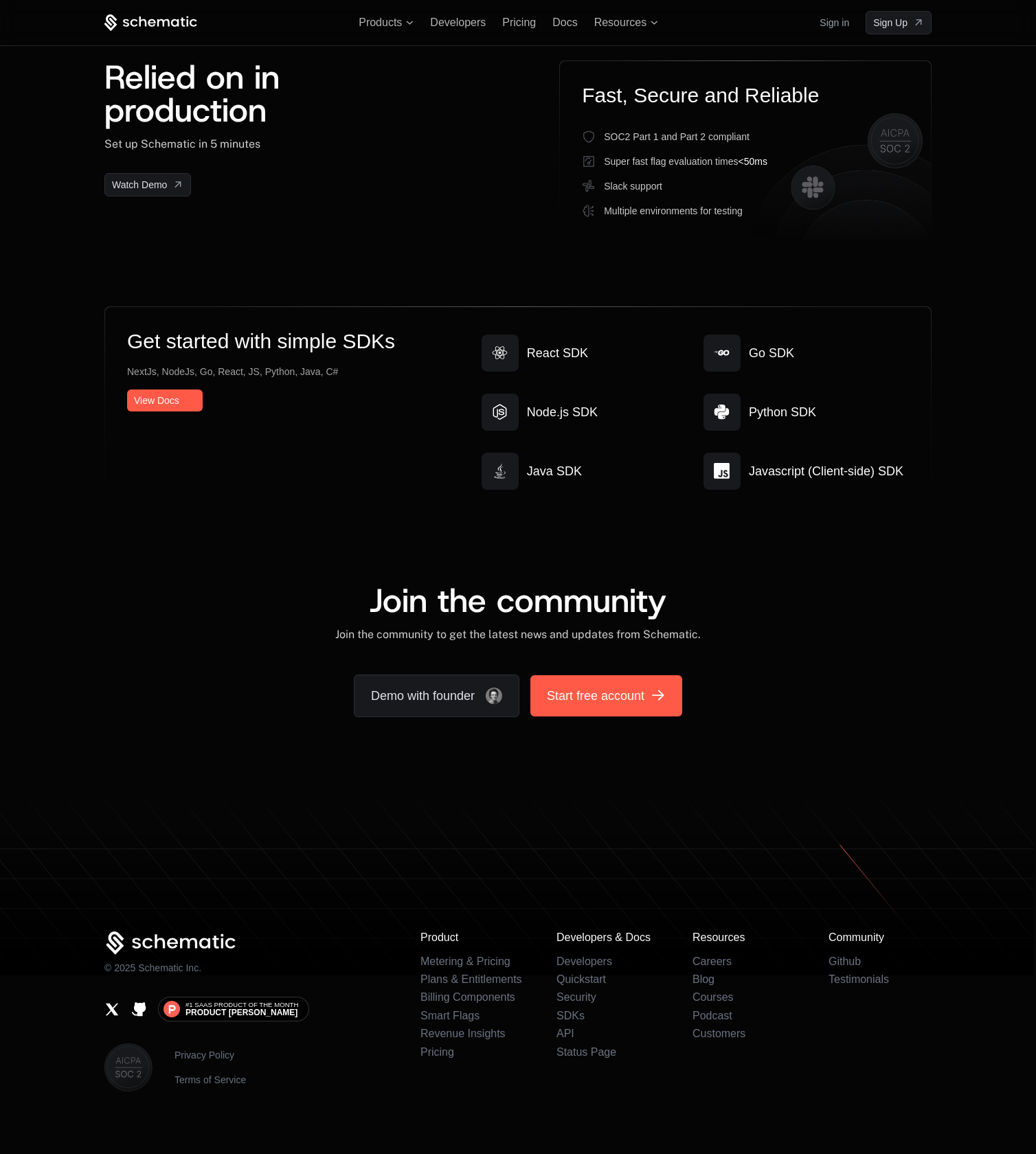
scroll to position [3377, 0]
click at [211, 1048] on link "Privacy Policy" at bounding box center [210, 1055] width 71 height 14
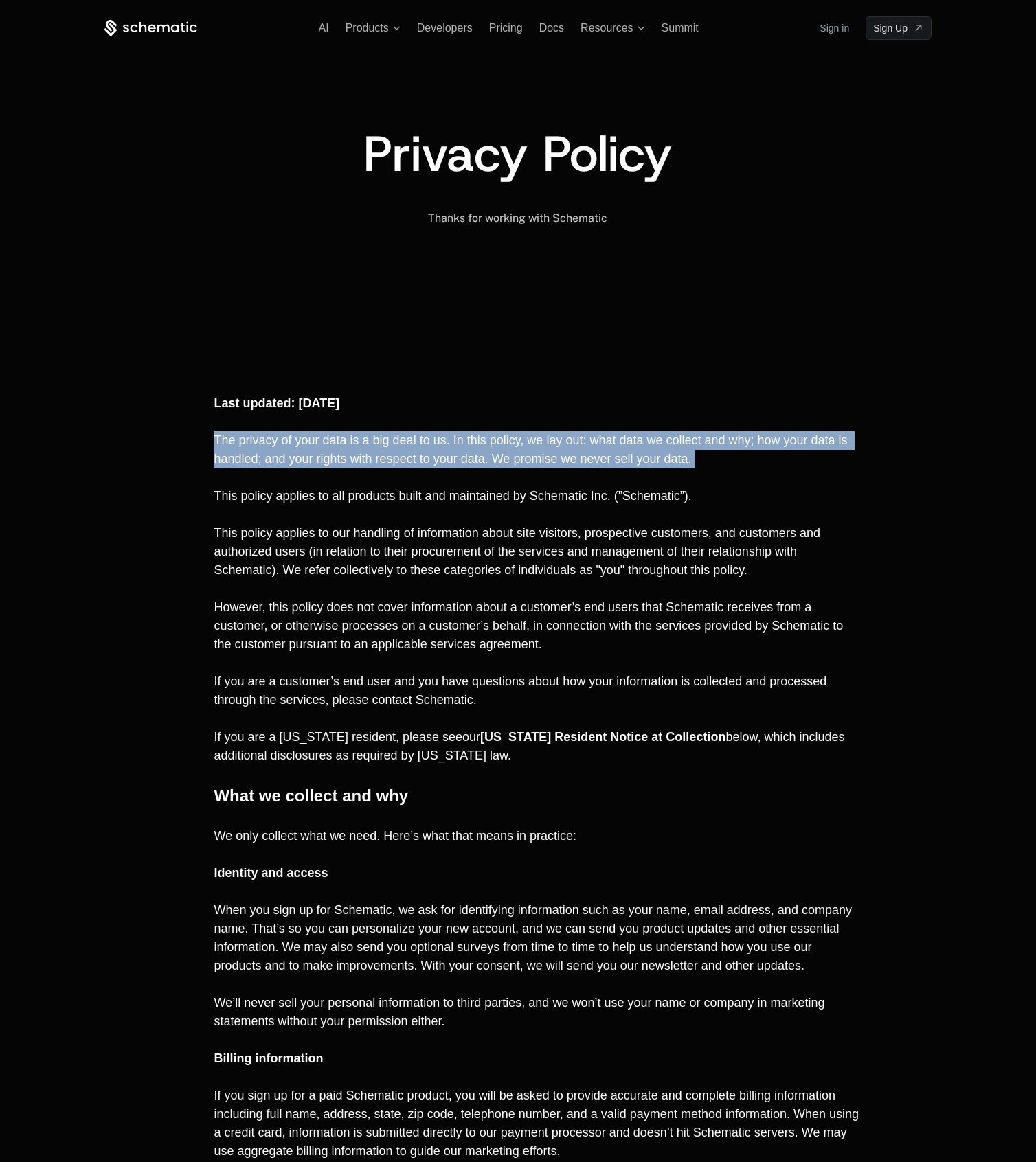
drag, startPoint x: 220, startPoint y: 436, endPoint x: 720, endPoint y: 486, distance: 502.5
click at [720, 486] on p "﻿" at bounding box center [536, 478] width 646 height 19
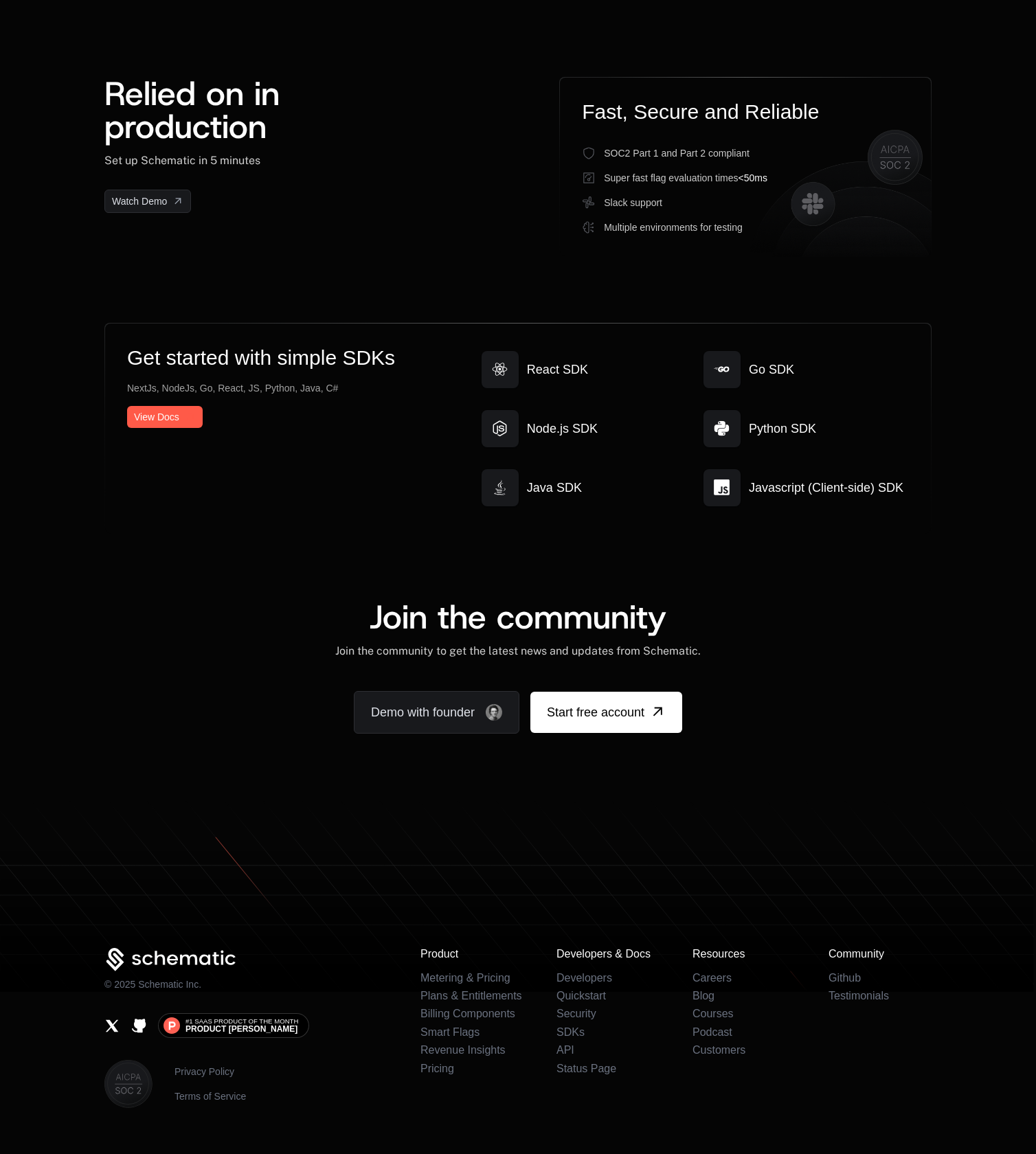
scroll to position [3344, 0]
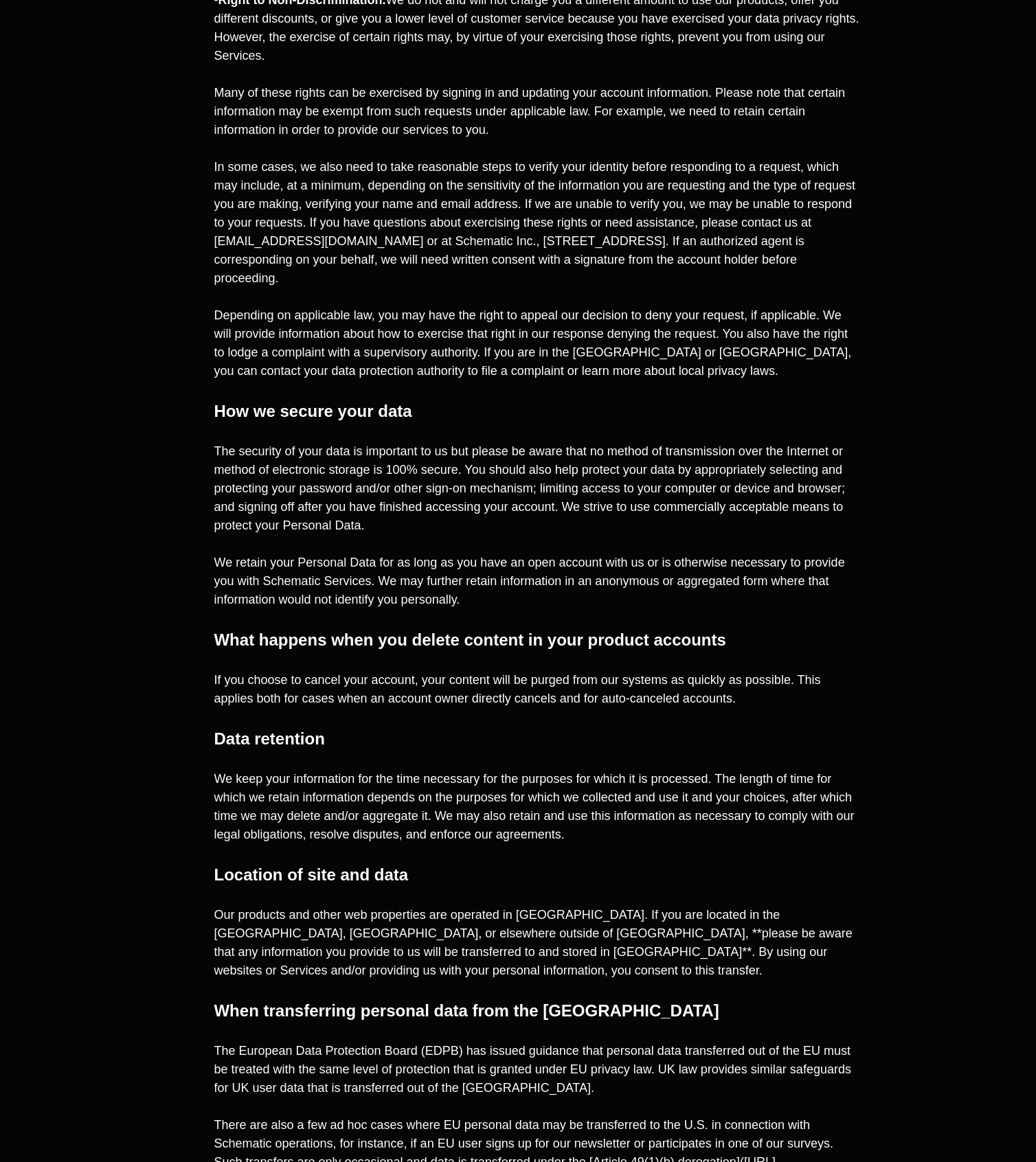
scroll to position [3895, 0]
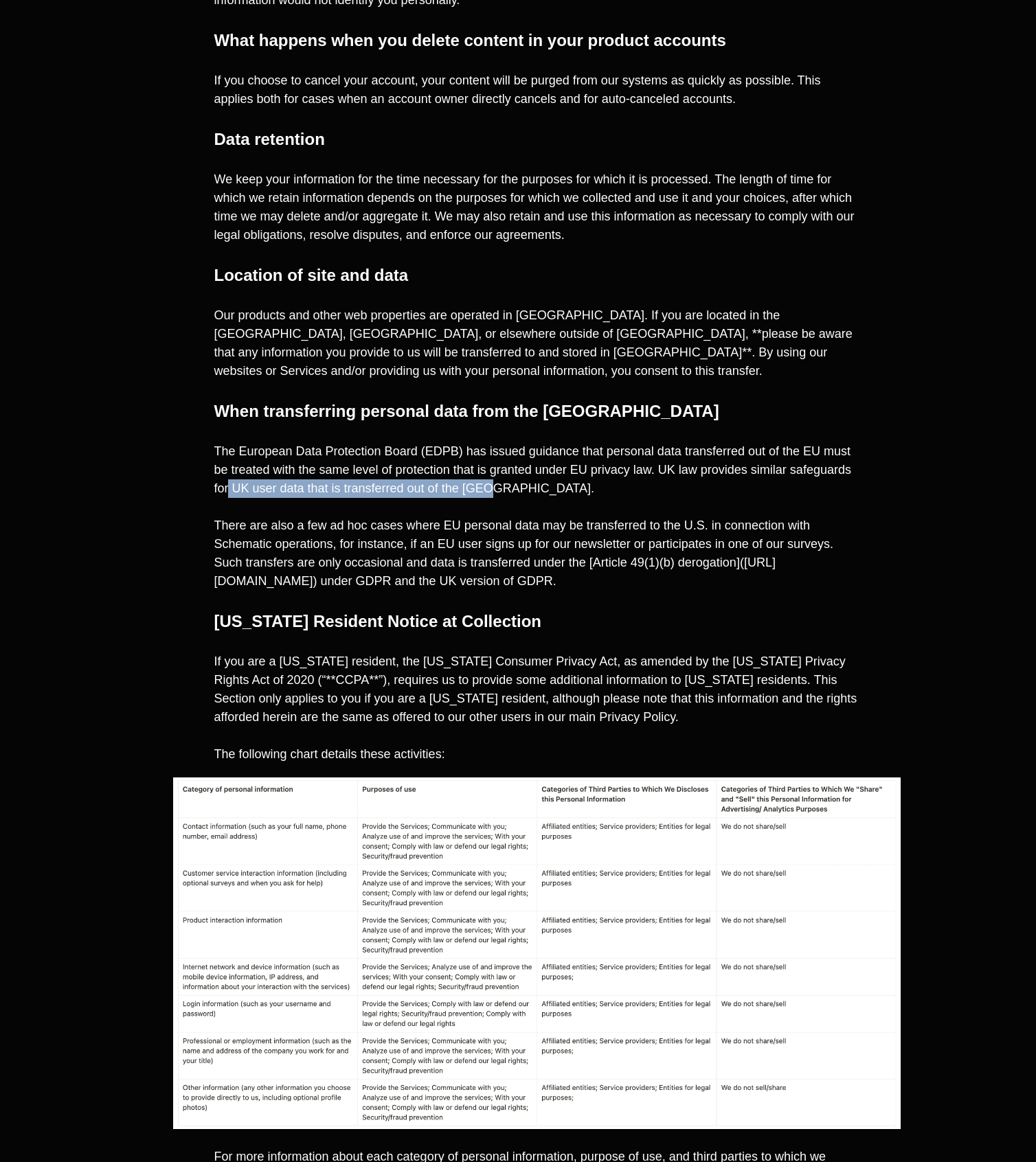
drag, startPoint x: 228, startPoint y: 504, endPoint x: 489, endPoint y: 503, distance: 261.0
click at [489, 498] on p "The European Data Protection Board (EDPB) has issued guidance that personal dat…" at bounding box center [536, 470] width 646 height 56
drag, startPoint x: 413, startPoint y: 546, endPoint x: 467, endPoint y: 549, distance: 54.1
click at [467, 549] on span "There are also a few ad hoc cases where EU personal data may be transferred to …" at bounding box center [524, 553] width 622 height 69
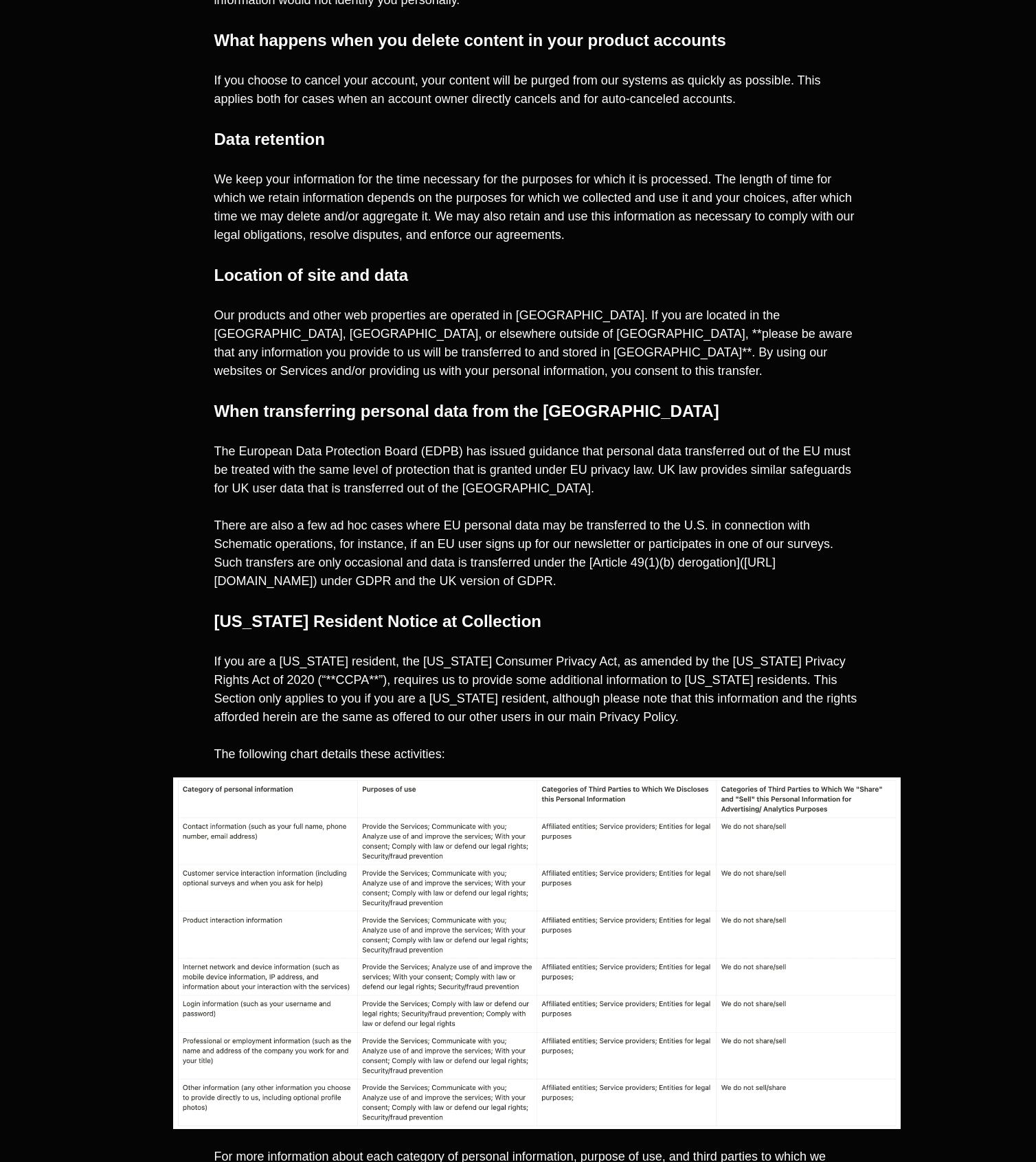
click at [467, 549] on span "There are also a few ad hoc cases where EU personal data may be transferred to …" at bounding box center [524, 553] width 622 height 69
drag, startPoint x: 396, startPoint y: 541, endPoint x: 500, endPoint y: 548, distance: 104.2
click at [500, 548] on span "There are also a few ad hoc cases where EU personal data may be transferred to …" at bounding box center [524, 553] width 622 height 69
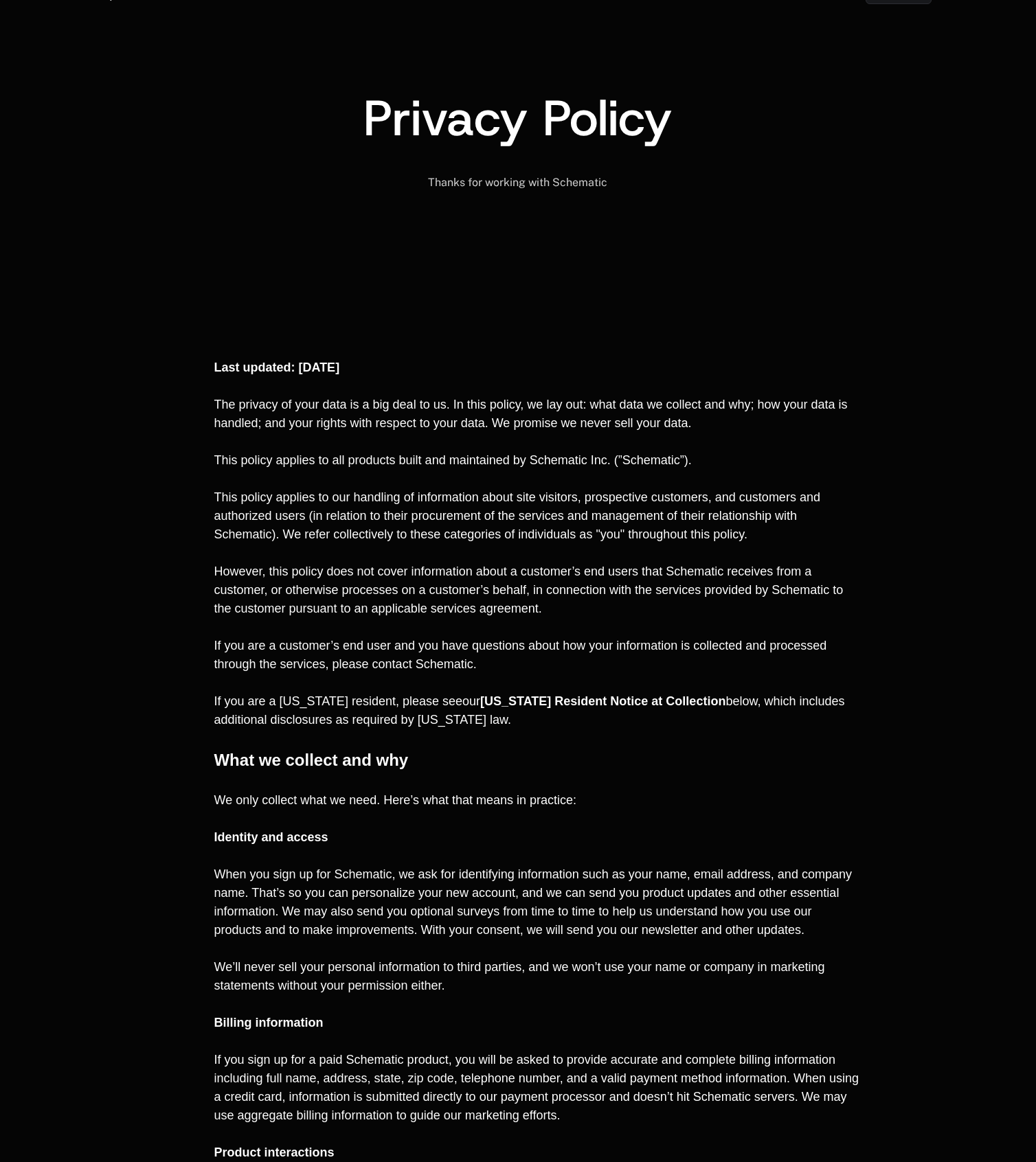
scroll to position [0, 0]
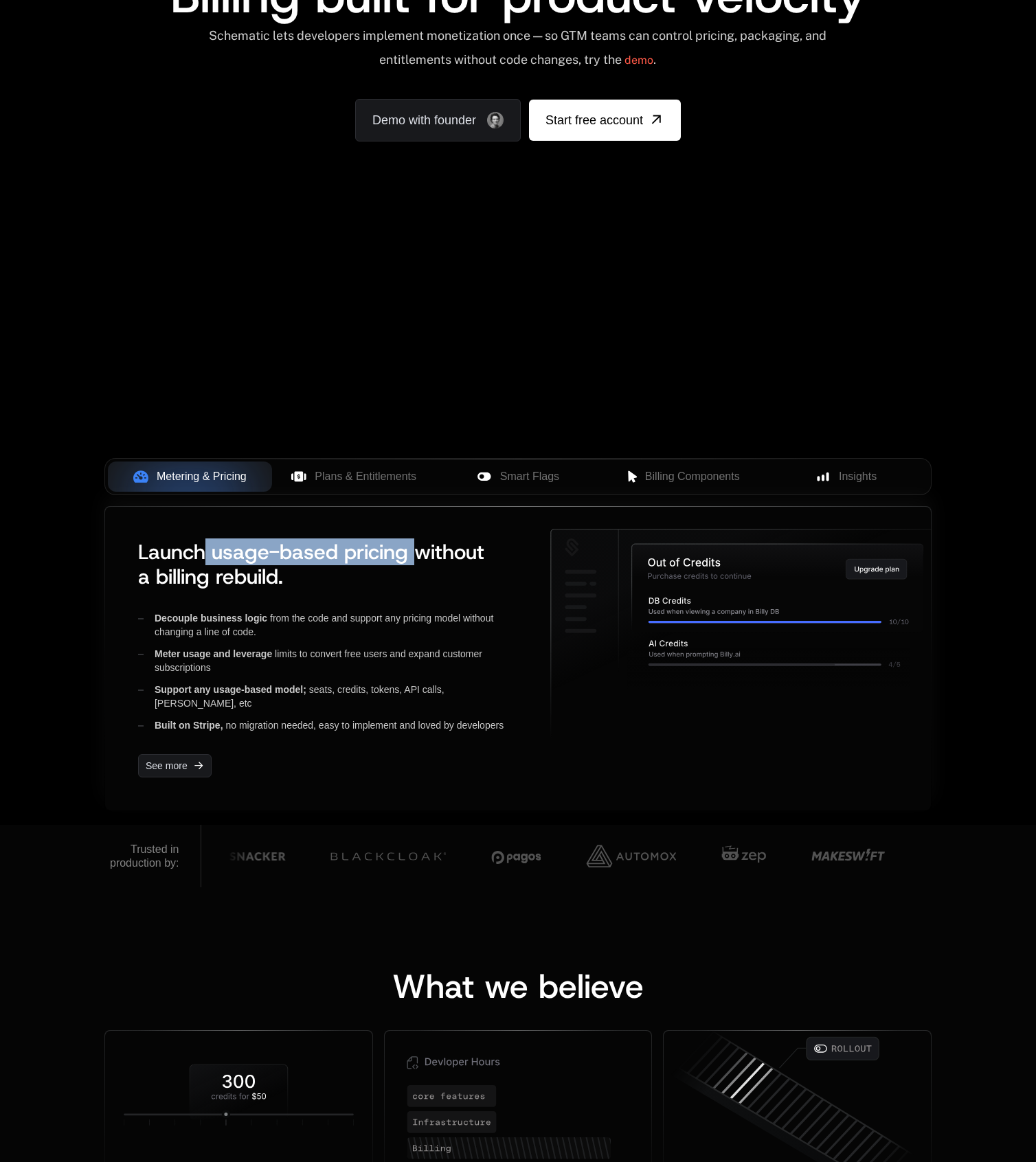
drag, startPoint x: 201, startPoint y: 547, endPoint x: 412, endPoint y: 552, distance: 211.1
click at [412, 552] on span "Launch usage-based pricing without a billing rebuild." at bounding box center [311, 564] width 346 height 51
click at [328, 463] on button "Plans & Entitlements" at bounding box center [354, 476] width 164 height 30
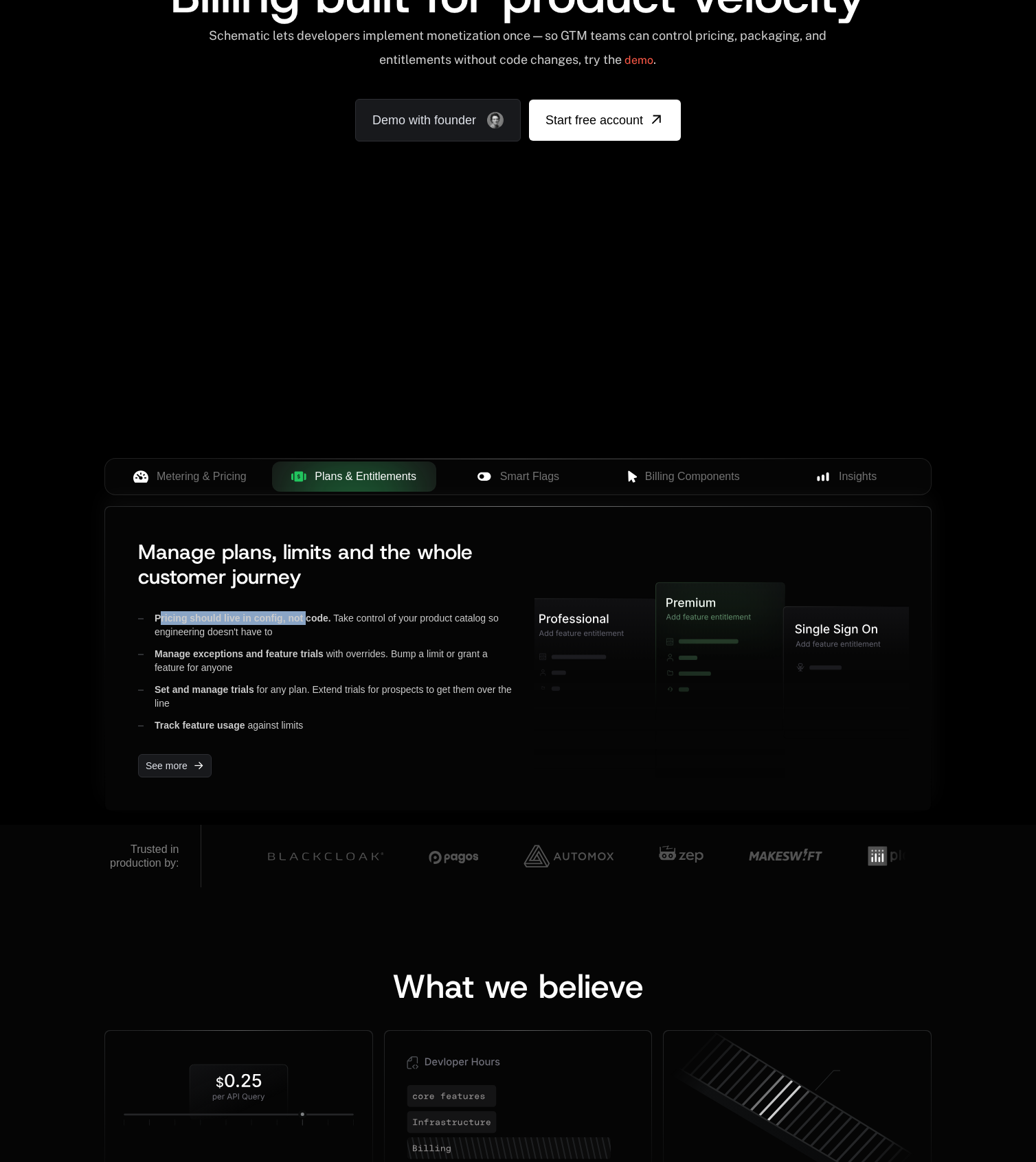
drag, startPoint x: 160, startPoint y: 613, endPoint x: 360, endPoint y: 618, distance: 200.1
click at [360, 618] on div "Pricing should live in config, not code. Take control of your product catalog s…" at bounding box center [325, 625] width 375 height 28
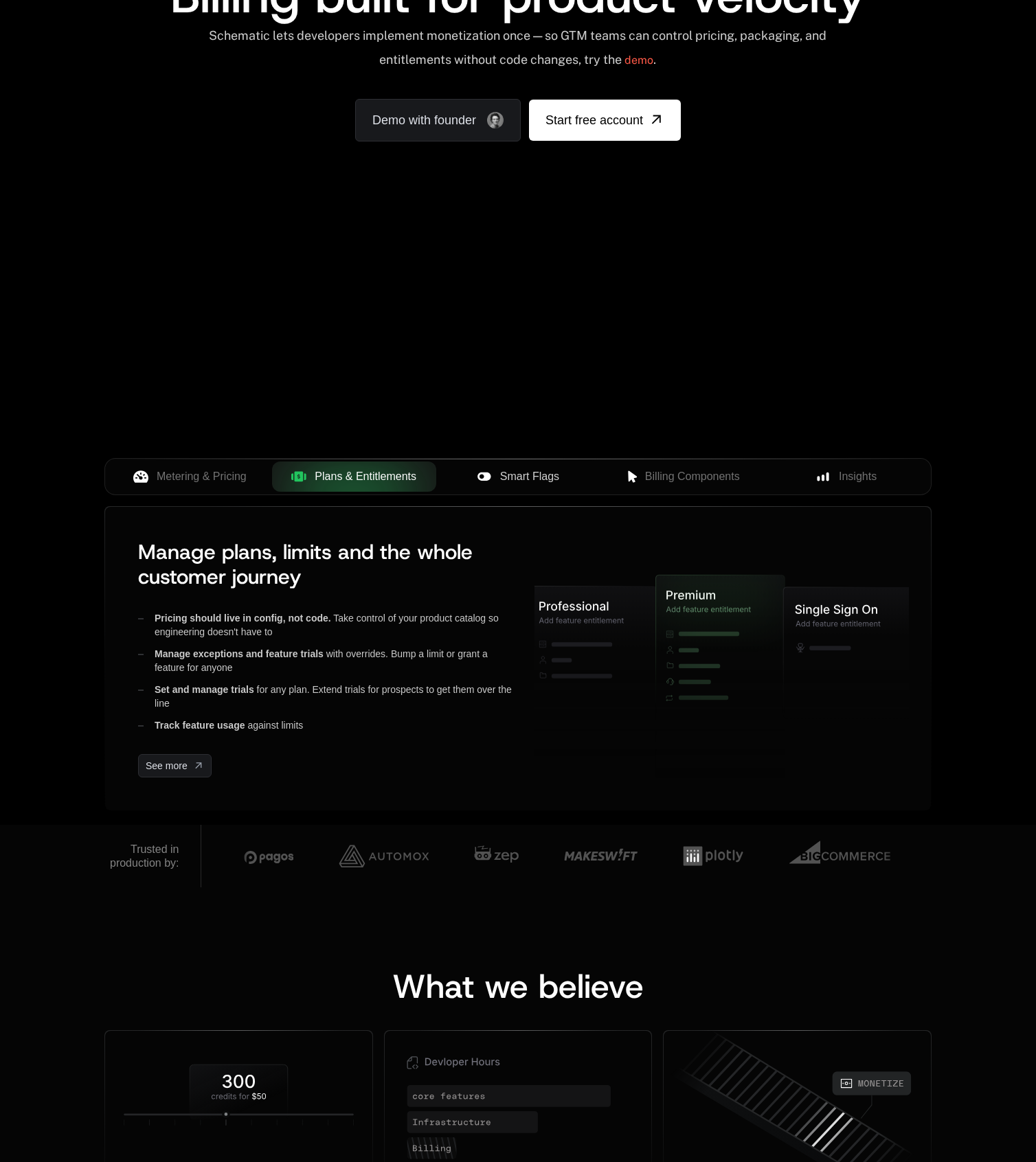
click at [506, 484] on button "Smart Flags" at bounding box center [518, 476] width 164 height 30
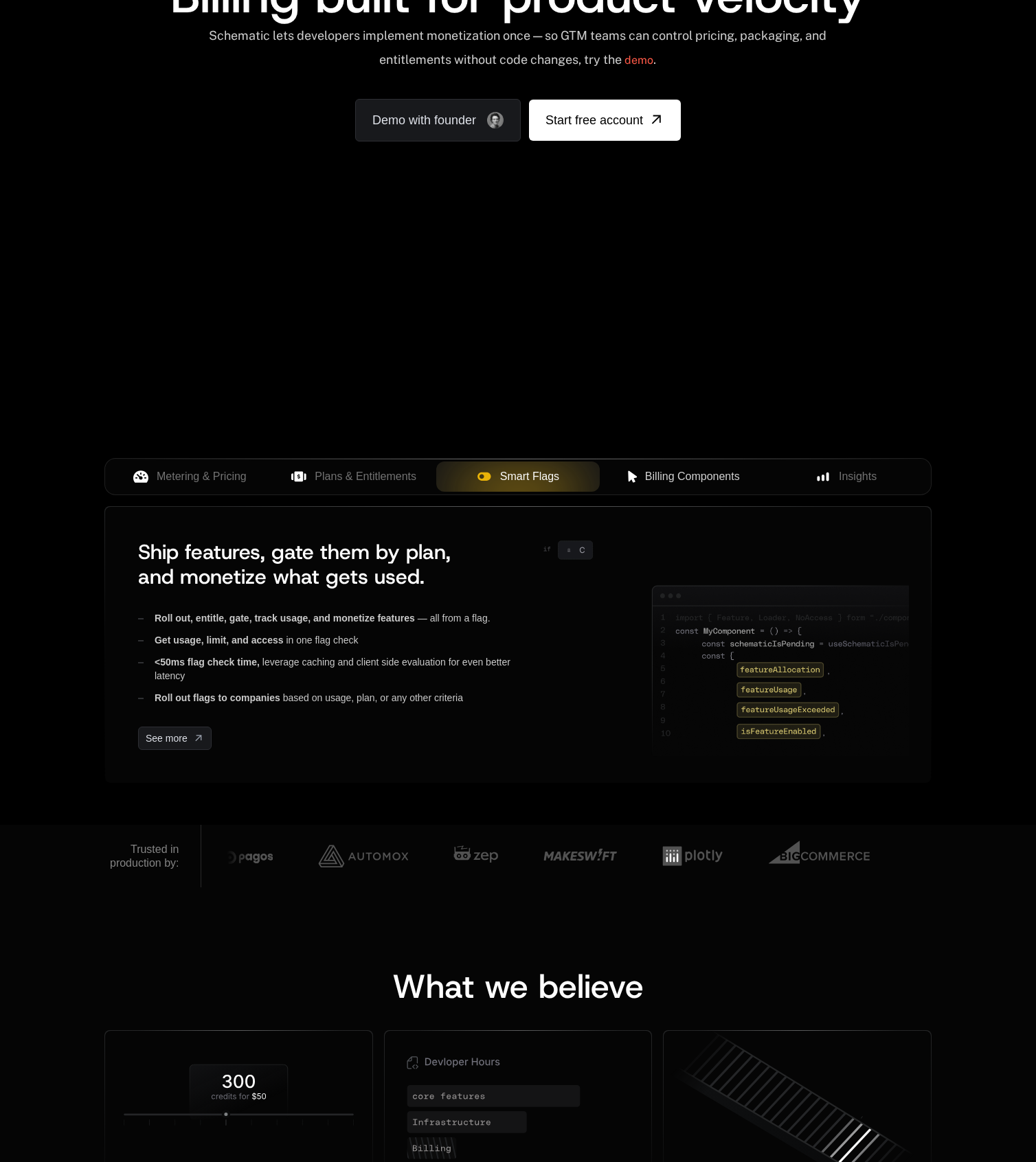
click at [650, 477] on span "Billing Components" at bounding box center [692, 476] width 95 height 16
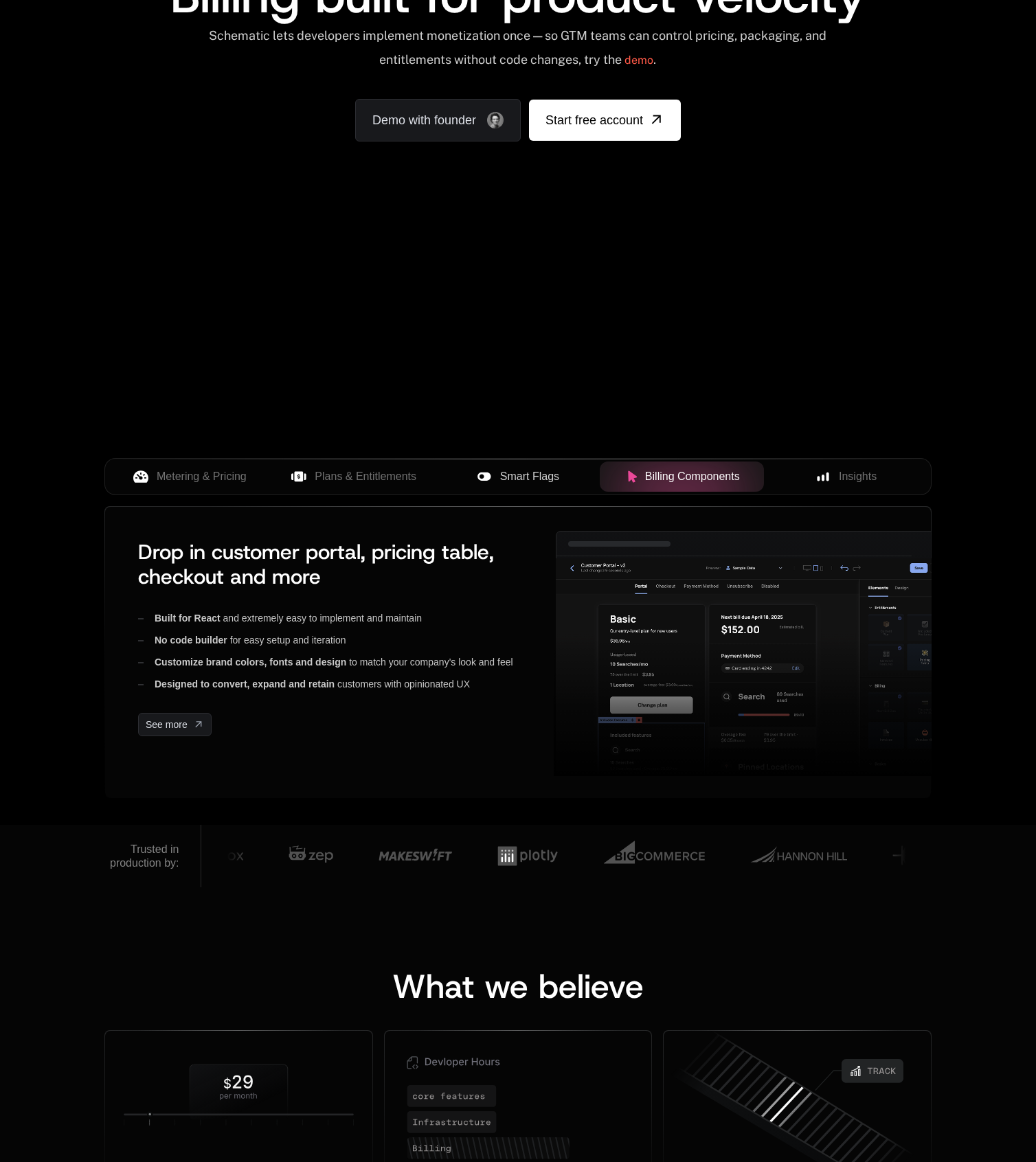
click at [528, 487] on button "Smart Flags" at bounding box center [518, 476] width 164 height 30
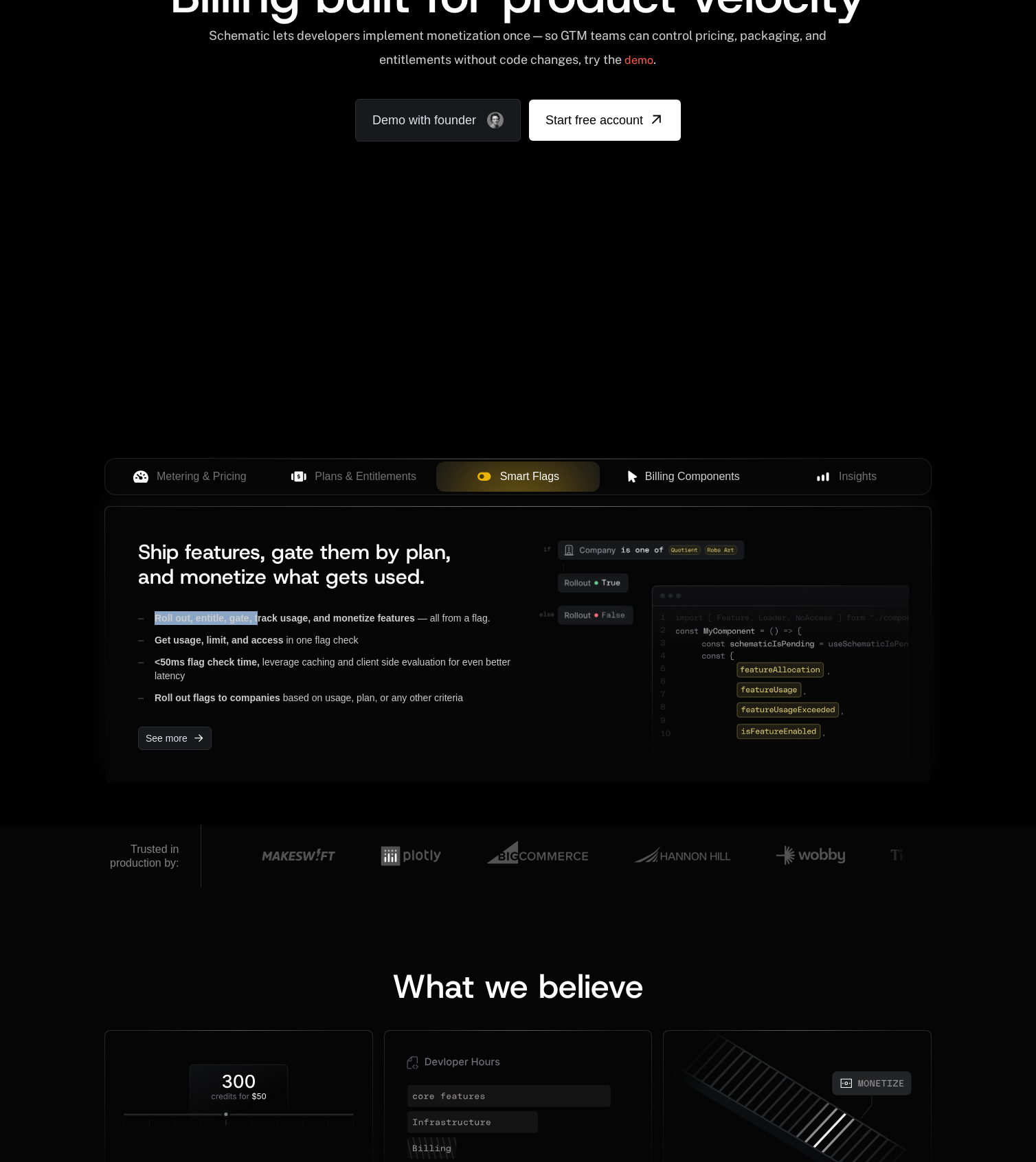
drag, startPoint x: 153, startPoint y: 616, endPoint x: 255, endPoint y: 618, distance: 102.0
click at [255, 618] on div "Roll out, entitle, gate, track usage, and monetize features — all from a flag." at bounding box center [325, 618] width 375 height 14
click at [255, 618] on span "Roll out, entitle, gate, track usage, and monetize features" at bounding box center [285, 618] width 260 height 11
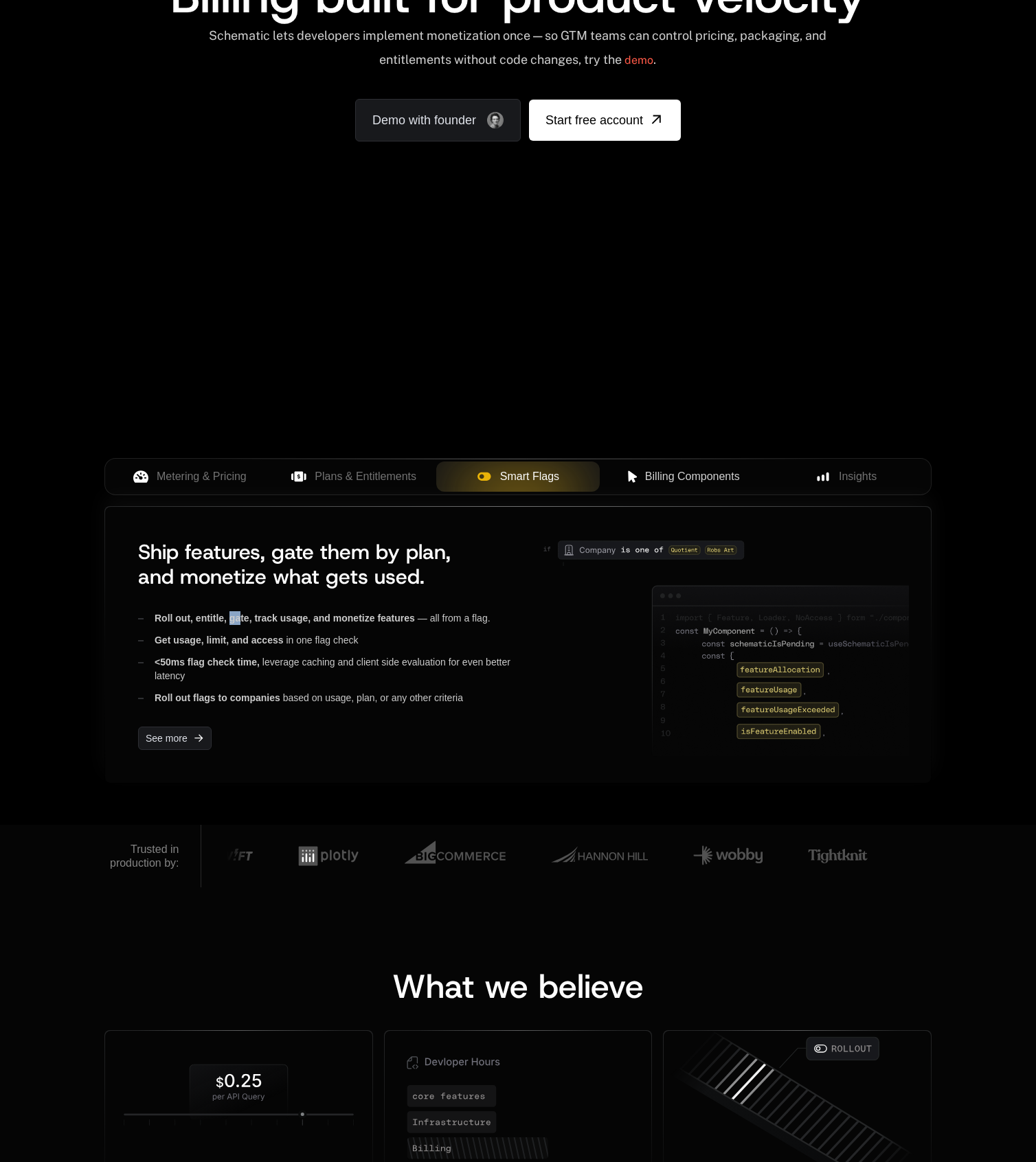
drag, startPoint x: 229, startPoint y: 616, endPoint x: 240, endPoint y: 615, distance: 11.0
click at [240, 615] on span "Roll out, entitle, gate, track usage, and monetize features" at bounding box center [285, 618] width 260 height 11
